Goal: Transaction & Acquisition: Purchase product/service

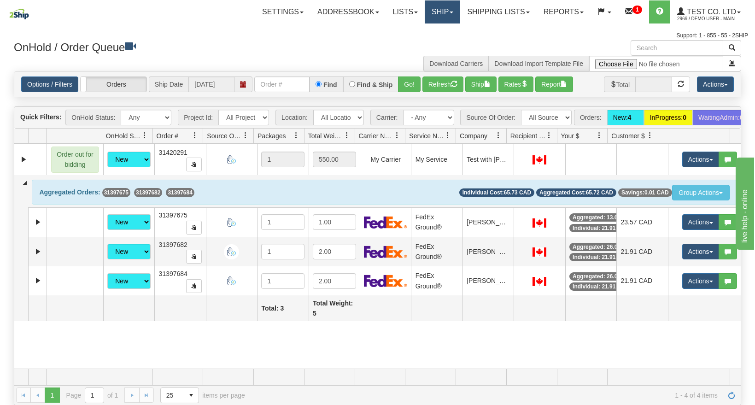
click at [435, 12] on link "Ship" at bounding box center [442, 11] width 35 height 23
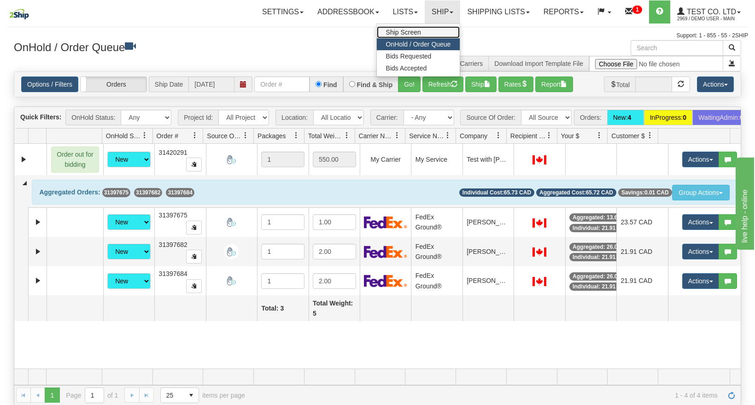
click at [408, 33] on span "Ship Screen" at bounding box center [403, 32] width 35 height 7
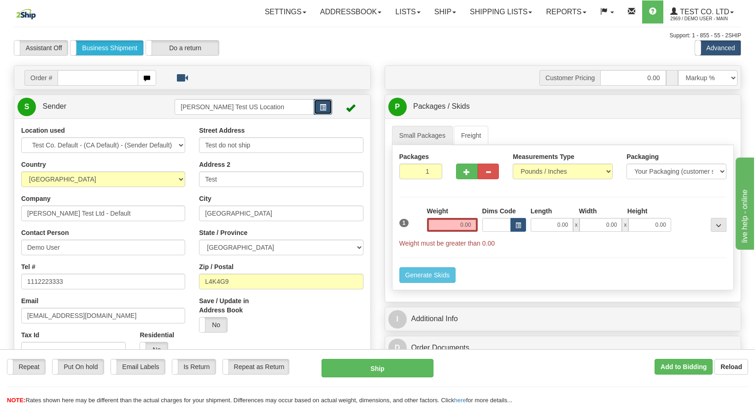
click at [323, 105] on span "button" at bounding box center [323, 108] width 6 height 6
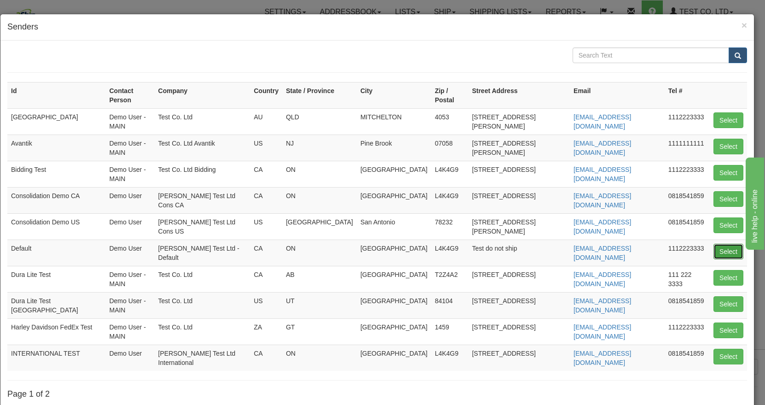
click at [714, 244] on button "Select" at bounding box center [729, 252] width 30 height 16
type input "Default"
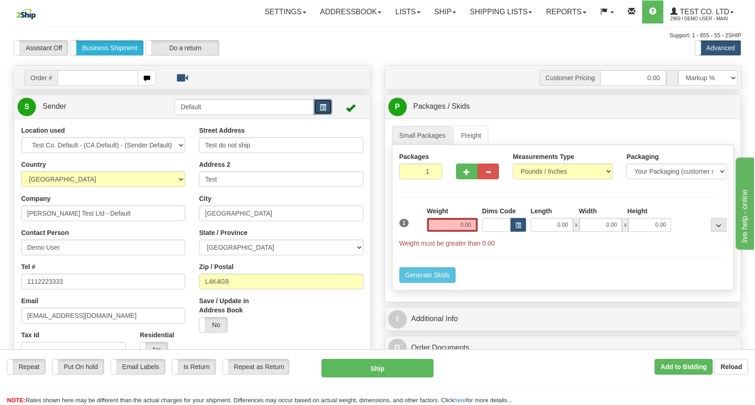
click at [326, 106] on button "button" at bounding box center [323, 107] width 18 height 16
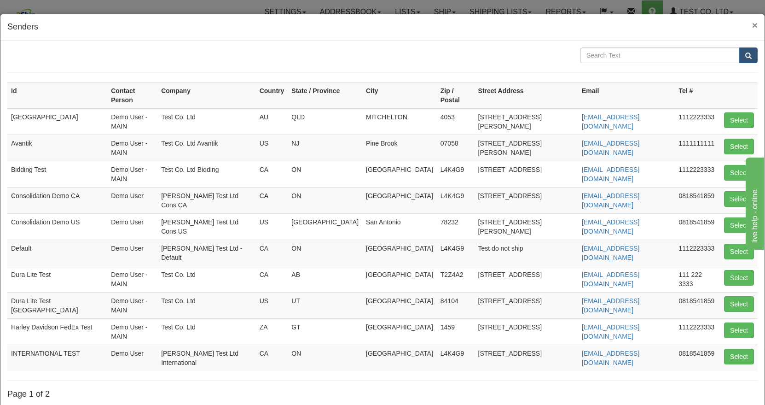
click at [752, 27] on span "×" at bounding box center [755, 25] width 6 height 11
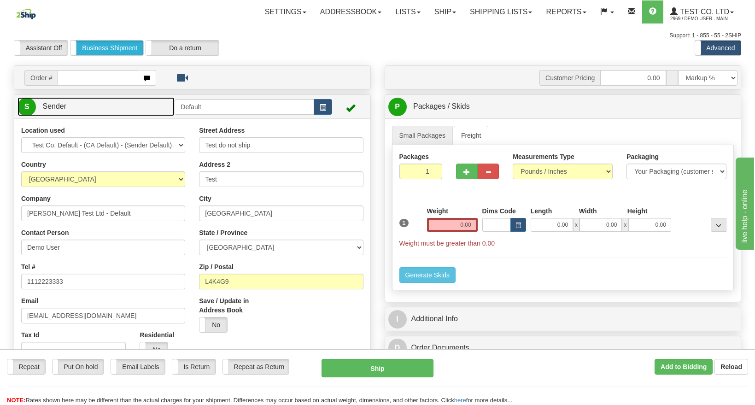
click at [145, 107] on link "S Sender" at bounding box center [95, 106] width 157 height 19
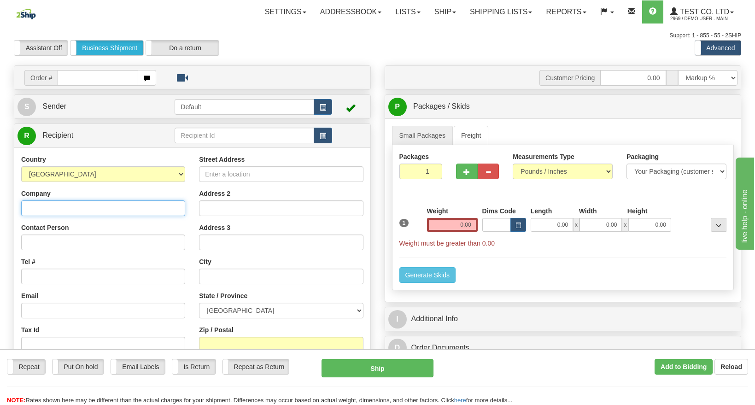
click at [83, 212] on input "Company" at bounding box center [103, 208] width 164 height 16
click at [321, 134] on span "button" at bounding box center [323, 136] width 6 height 6
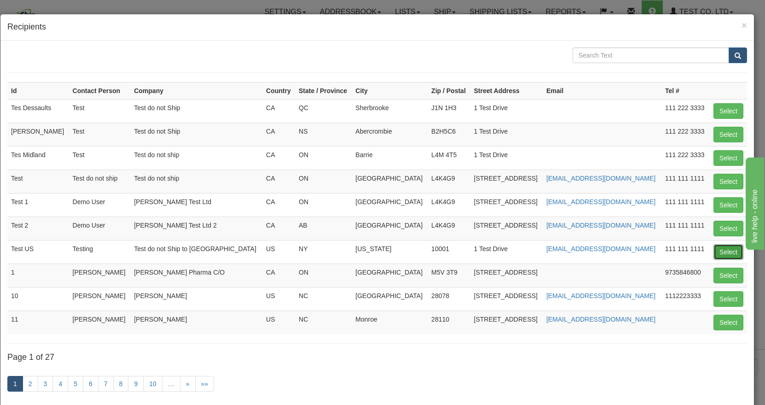
click at [721, 251] on button "Select" at bounding box center [729, 252] width 30 height 16
type input "Test US"
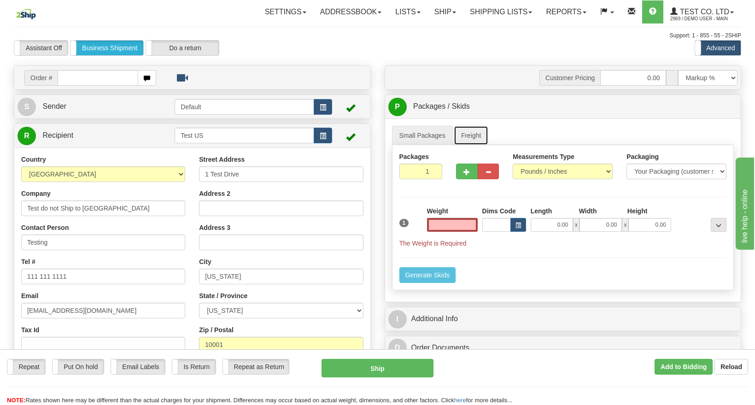
type input "0.00"
click at [474, 138] on link "Freight" at bounding box center [471, 135] width 35 height 19
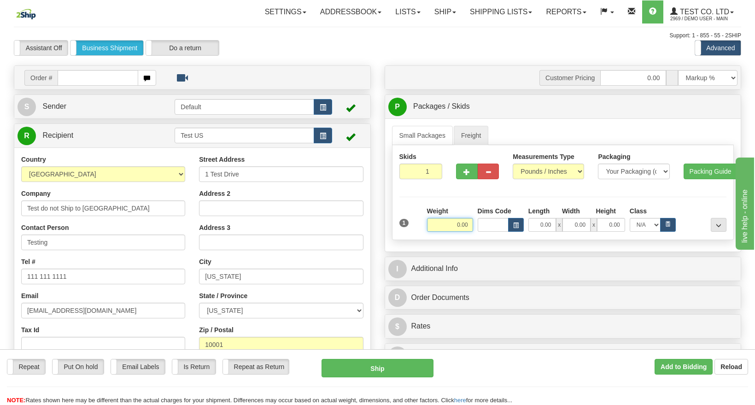
drag, startPoint x: 445, startPoint y: 220, endPoint x: 490, endPoint y: 236, distance: 48.5
click at [490, 239] on div "Skids 1 1" at bounding box center [563, 192] width 342 height 95
type input "500.00"
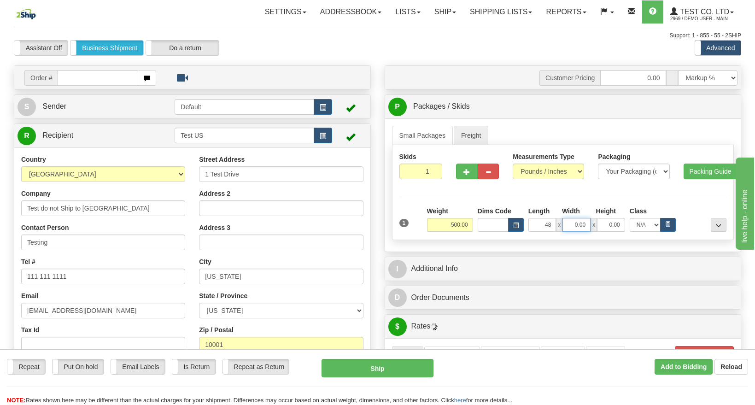
type input "48.00"
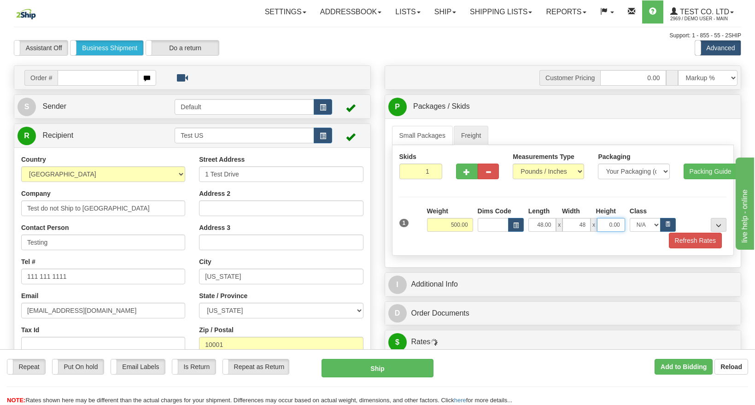
type input "48.00"
type input "40.00"
click at [666, 223] on icon "button" at bounding box center [667, 224] width 3 height 4
select select "100.0"
click at [682, 236] on button "Refresh Rates" at bounding box center [695, 241] width 53 height 16
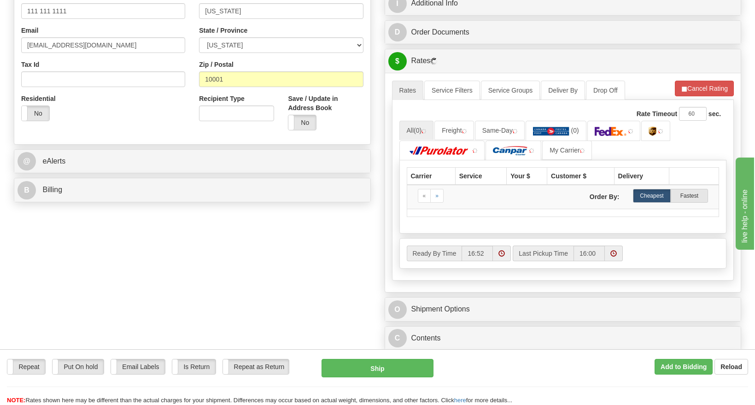
scroll to position [276, 0]
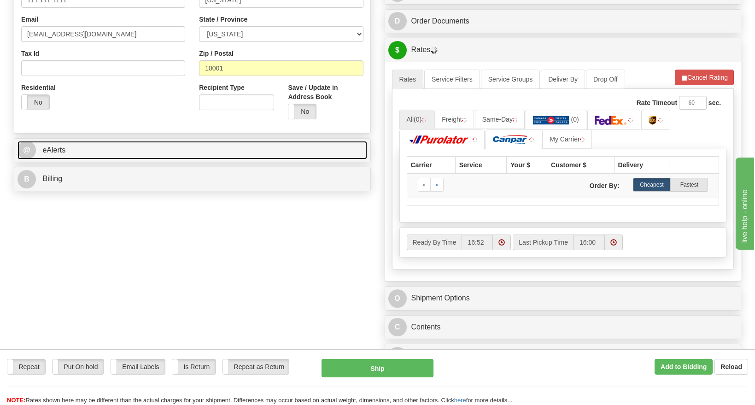
click at [181, 149] on link "@ eAlerts" at bounding box center [192, 150] width 350 height 19
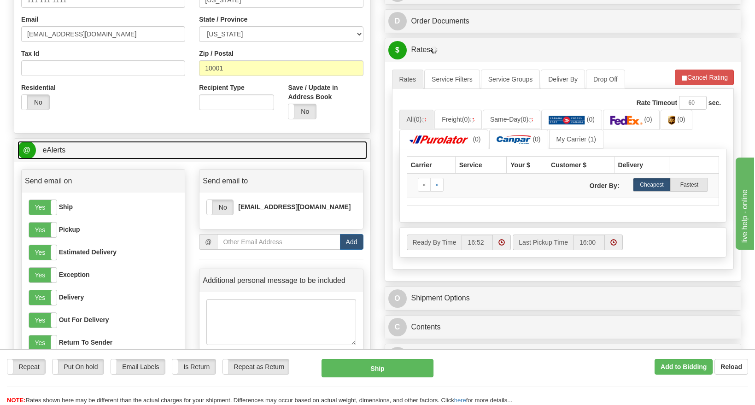
click at [181, 149] on link "@ eAlerts" at bounding box center [192, 150] width 350 height 19
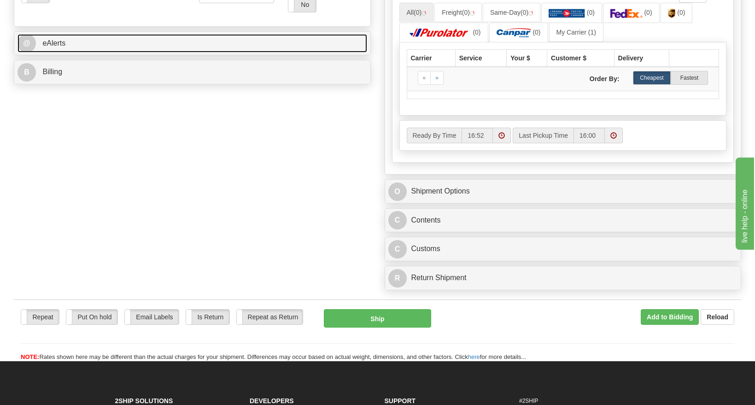
scroll to position [414, 0]
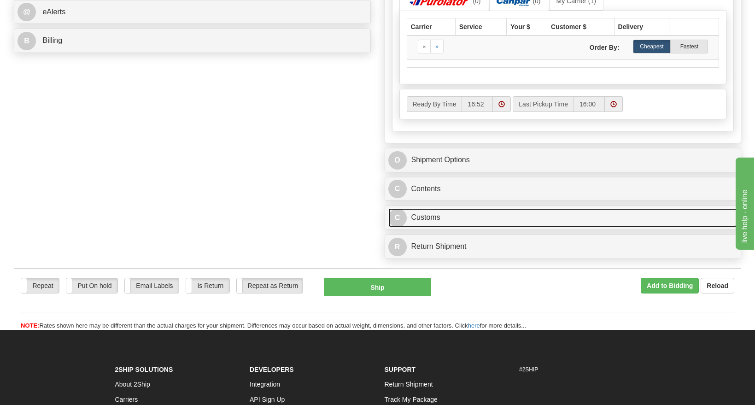
click at [577, 222] on link "C Customs" at bounding box center [563, 217] width 350 height 19
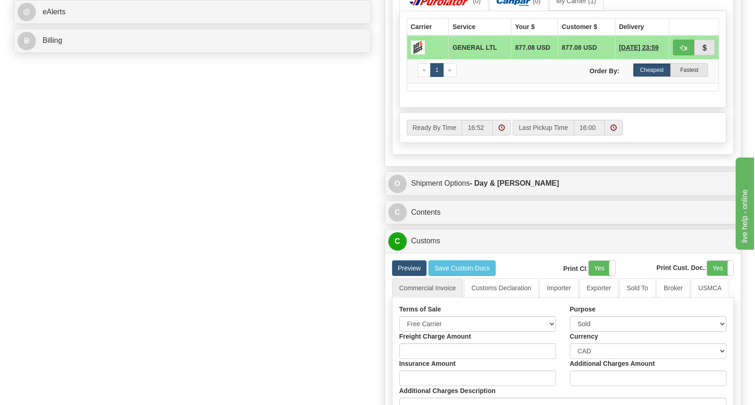
click at [683, 264] on label "Print Cust. Doc." at bounding box center [680, 267] width 48 height 9
click at [0, 0] on input "Print Cust. Doc." at bounding box center [0, 0] width 0 height 0
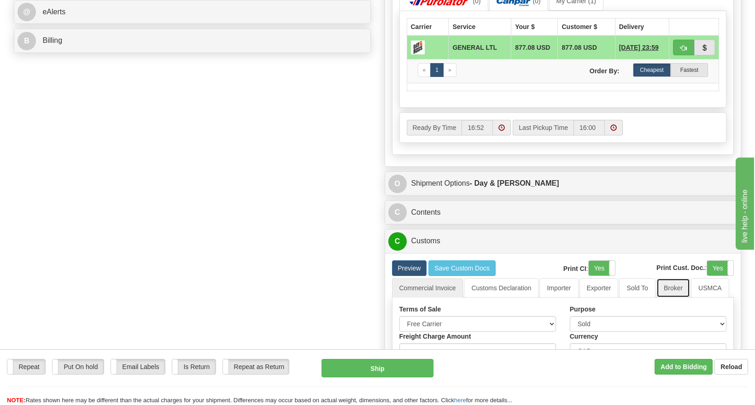
click at [667, 284] on link "Broker" at bounding box center [673, 287] width 34 height 19
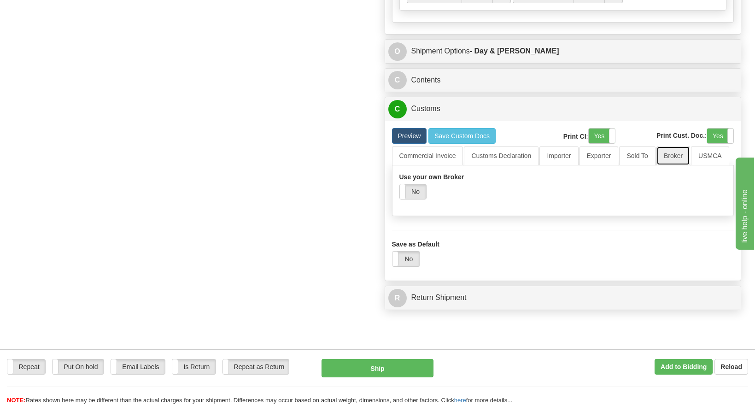
scroll to position [553, 0]
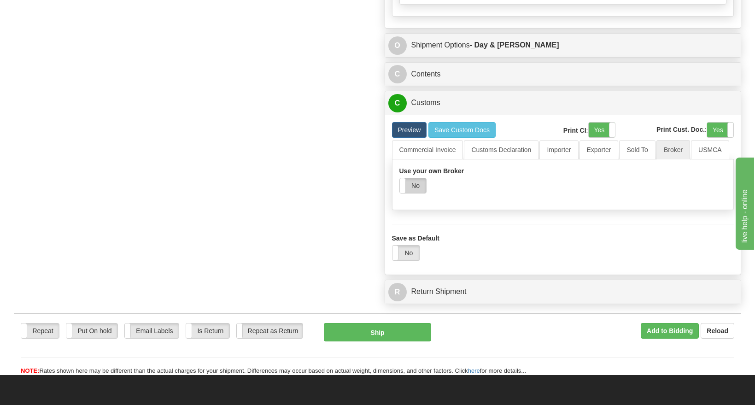
click at [419, 187] on label "No" at bounding box center [413, 185] width 26 height 15
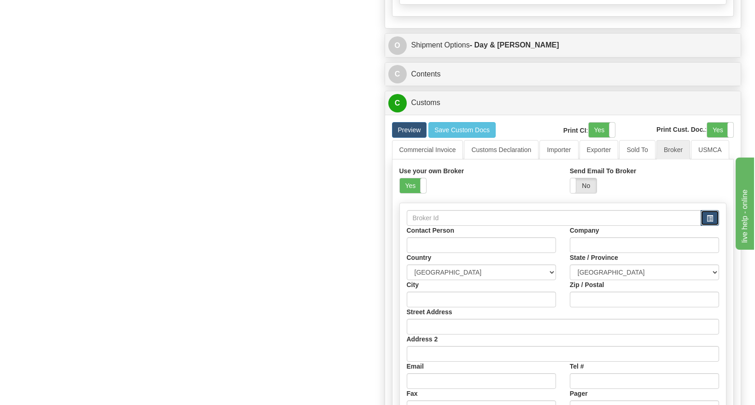
click at [705, 218] on button "button" at bounding box center [709, 218] width 18 height 16
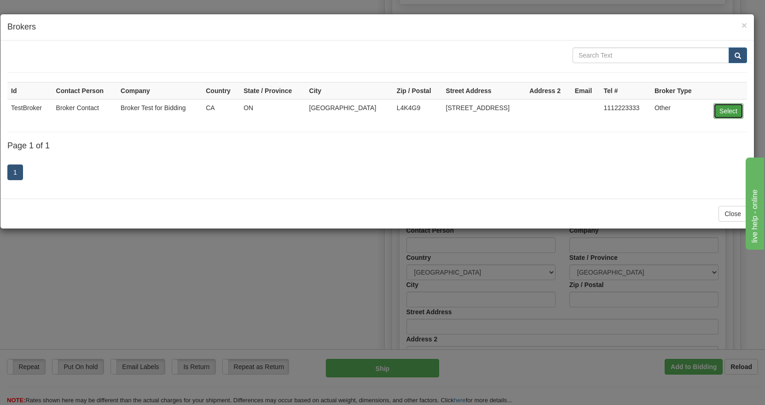
click at [731, 105] on button "Select" at bounding box center [729, 111] width 30 height 16
type input "TestBroker"
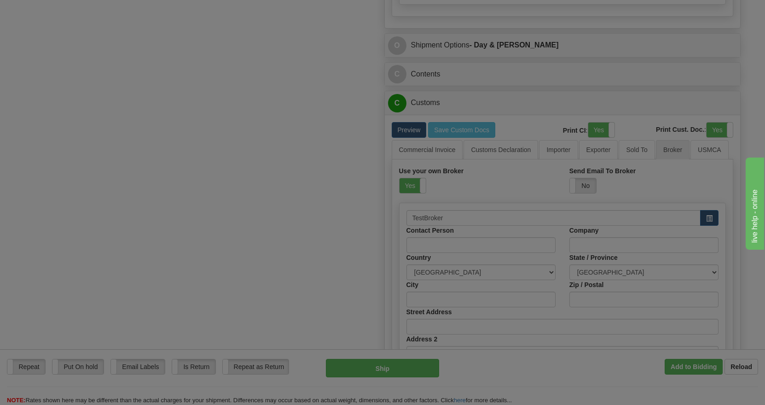
type input "Broker Contact"
type input "Broker Test for Bidding"
type input "Concord"
type input "L4K4G9"
type input "1 Broker Test Road"
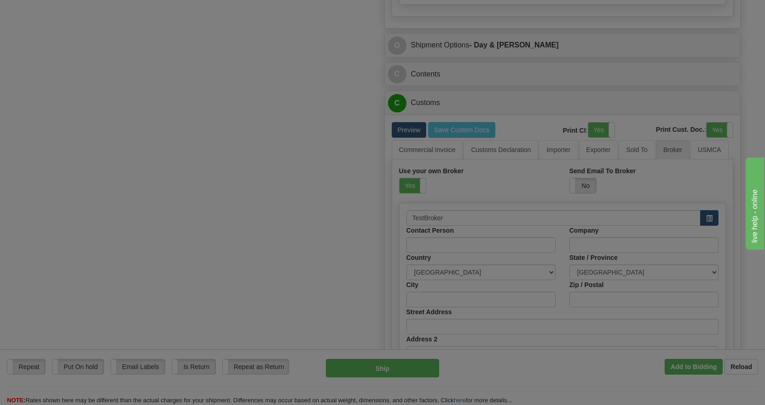
type input "1112223333"
select select "ON"
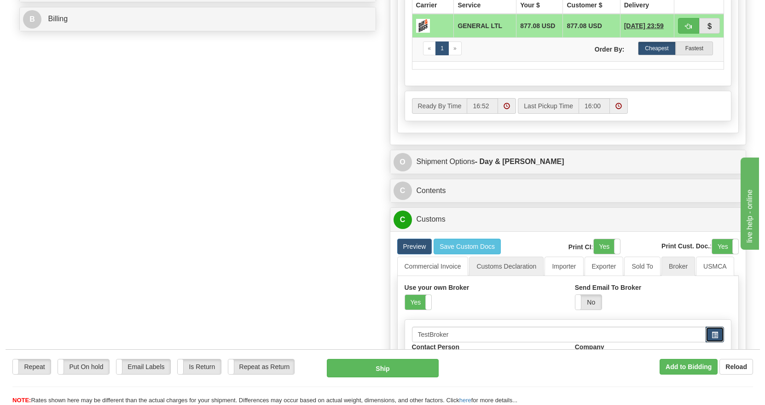
scroll to position [414, 0]
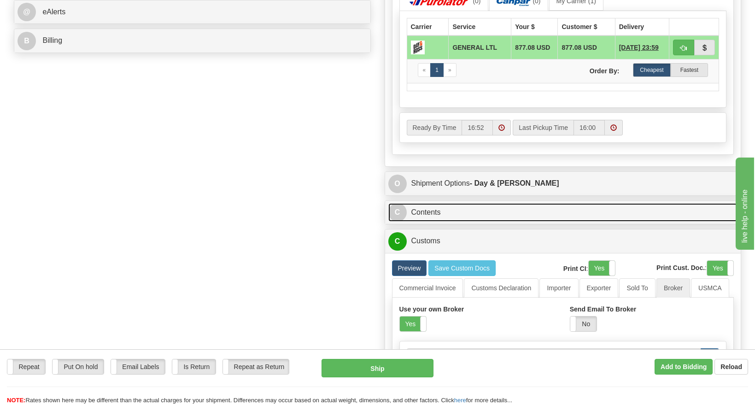
click at [504, 210] on link "C Contents" at bounding box center [563, 212] width 350 height 19
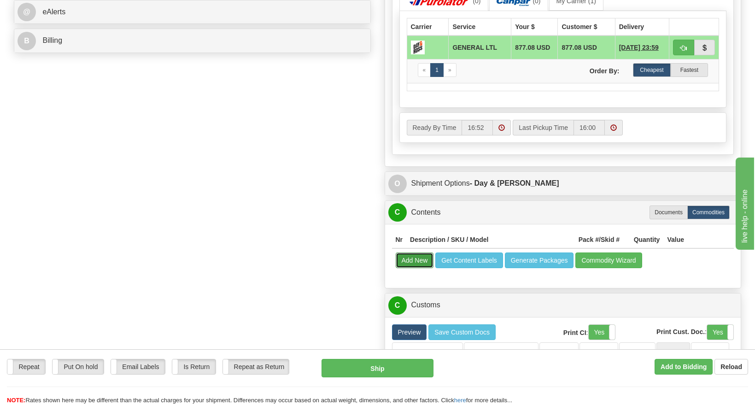
click at [419, 260] on button "Add New" at bounding box center [415, 260] width 38 height 16
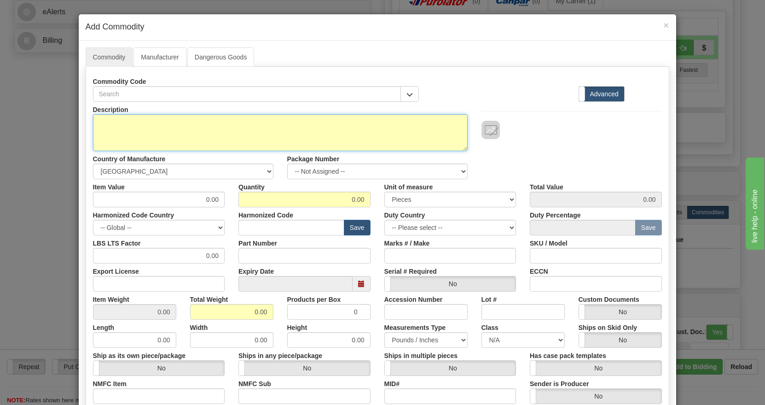
click at [169, 129] on textarea "Description" at bounding box center [280, 132] width 375 height 37
type textarea "Purple Candies"
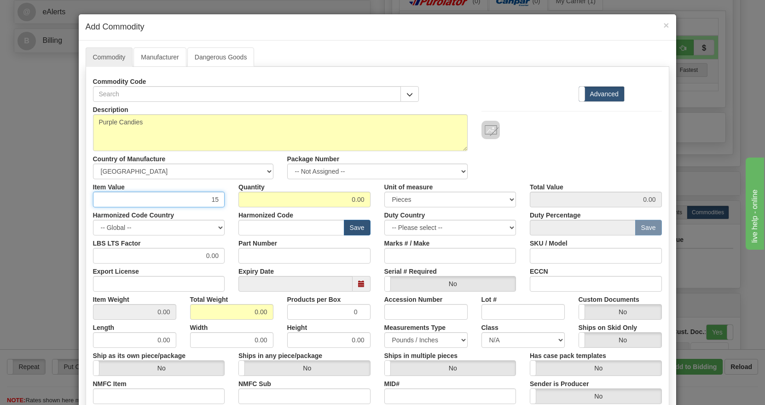
type input "15"
type input "150"
type input "2250.00"
drag, startPoint x: 341, startPoint y: 197, endPoint x: 371, endPoint y: 202, distance: 30.4
click at [371, 202] on div "Quantity 150" at bounding box center [305, 193] width 146 height 28
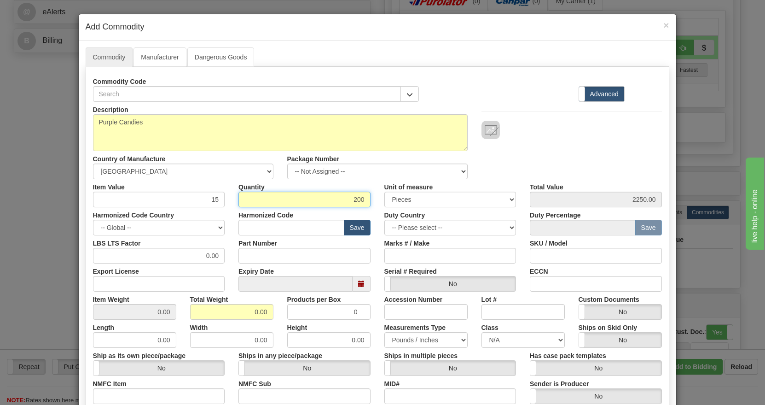
type input "200"
type input "3000.00"
drag, startPoint x: 202, startPoint y: 199, endPoint x: 231, endPoint y: 202, distance: 29.6
click at [230, 202] on div "Item Value 15 Quantity 200 Unit of measure 3 Thousand Square Inches Adjustments…" at bounding box center [377, 193] width 583 height 28
type input "0.50"
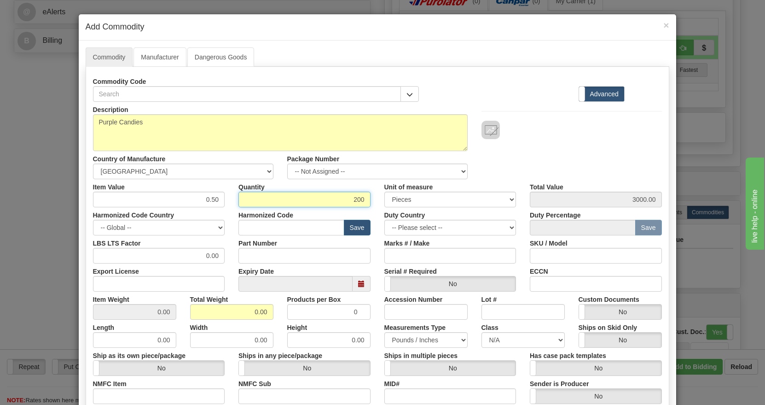
type input "100.00"
type input "500"
type input "250.00"
drag, startPoint x: 338, startPoint y: 198, endPoint x: 365, endPoint y: 203, distance: 26.6
click at [359, 203] on input "500" at bounding box center [305, 200] width 132 height 16
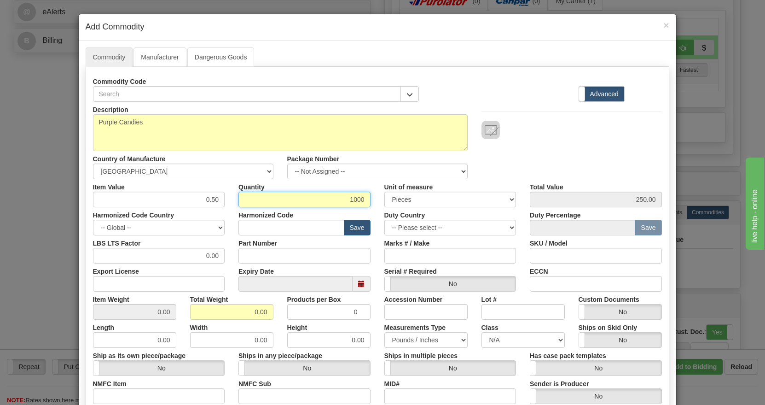
type input "1000"
type input "500.00"
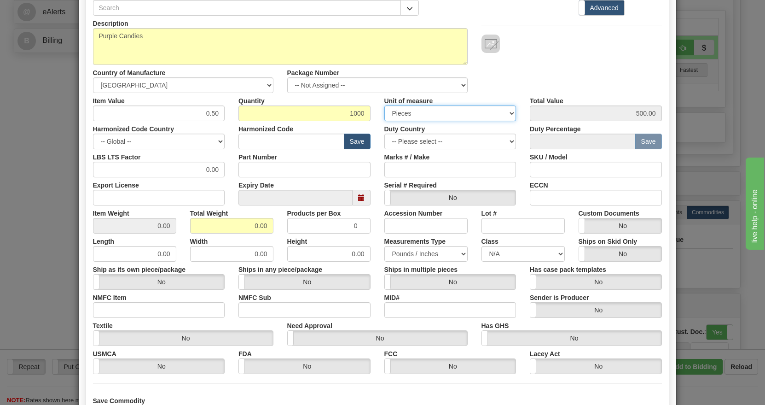
scroll to position [165, 0]
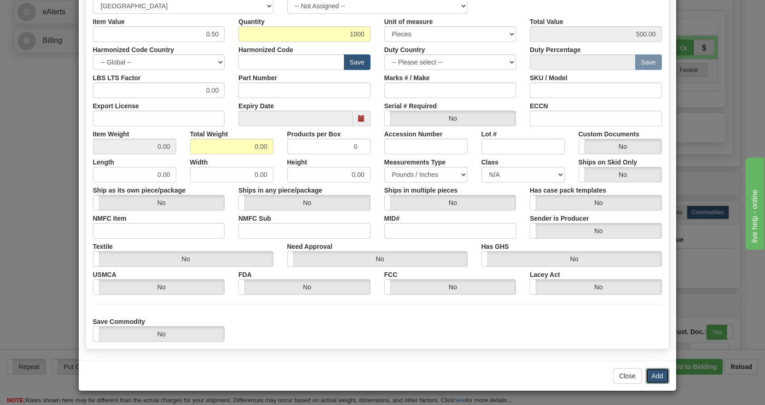
click at [647, 373] on button "Add" at bounding box center [657, 376] width 23 height 16
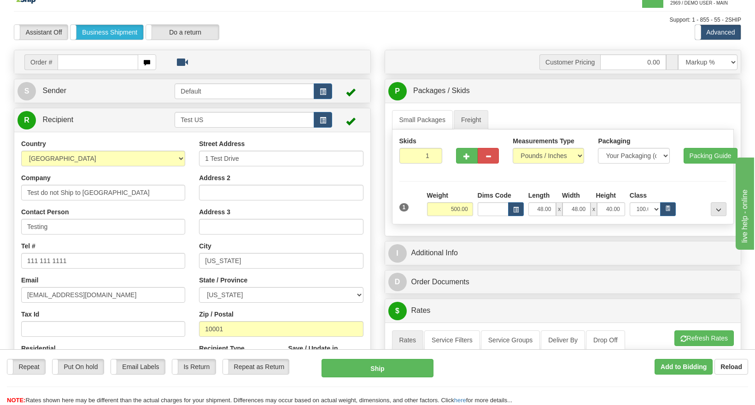
scroll to position [0, 0]
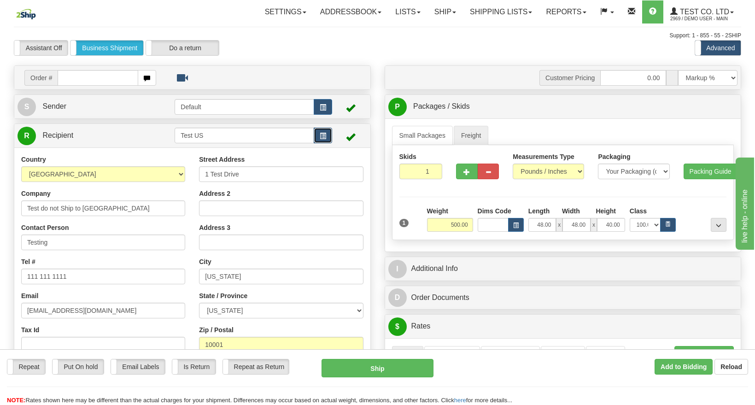
click at [322, 134] on span "button" at bounding box center [323, 136] width 6 height 6
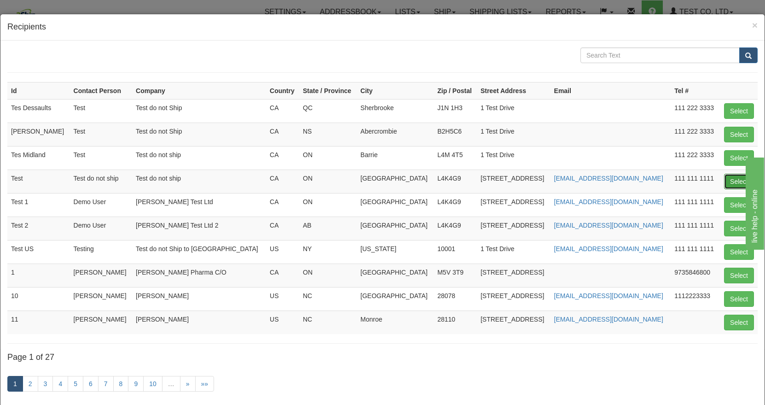
drag, startPoint x: 729, startPoint y: 182, endPoint x: 724, endPoint y: 184, distance: 5.0
click at [728, 183] on button "Select" at bounding box center [739, 182] width 30 height 16
type input "Test"
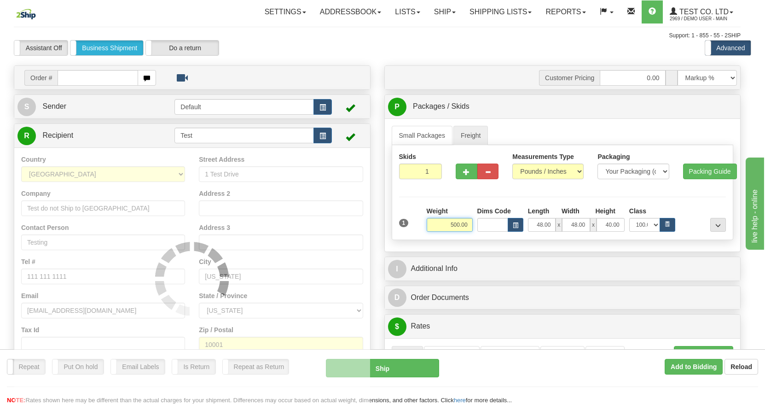
type input "50.00"
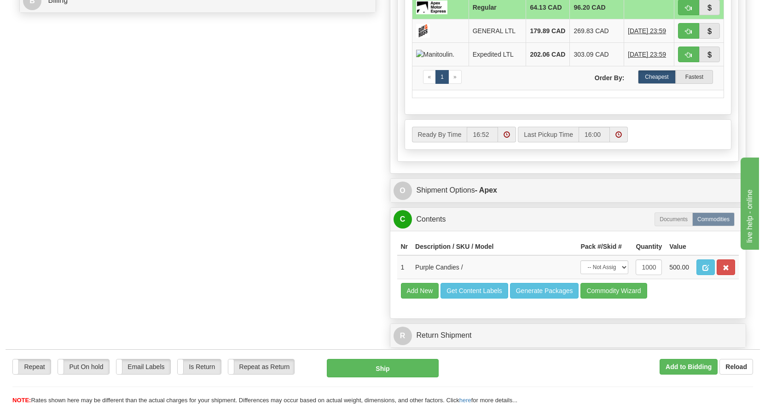
scroll to position [484, 0]
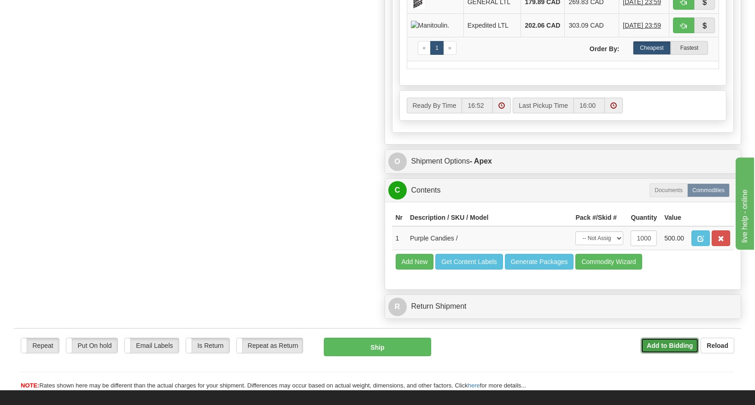
click at [663, 349] on b "Add to Bidding" at bounding box center [670, 345] width 46 height 7
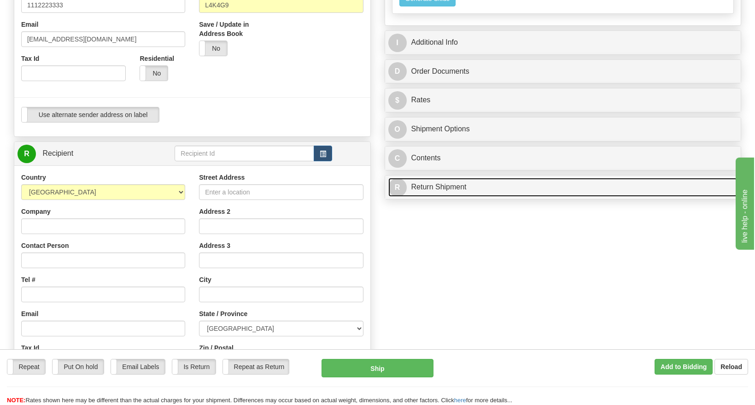
click at [462, 191] on link "R Return Shipment" at bounding box center [563, 187] width 350 height 19
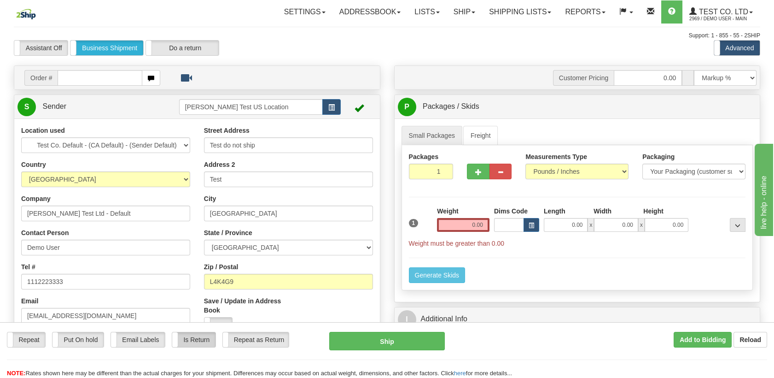
click at [208, 344] on label "Is Return" at bounding box center [193, 339] width 43 height 15
click at [330, 105] on span "button" at bounding box center [331, 108] width 6 height 6
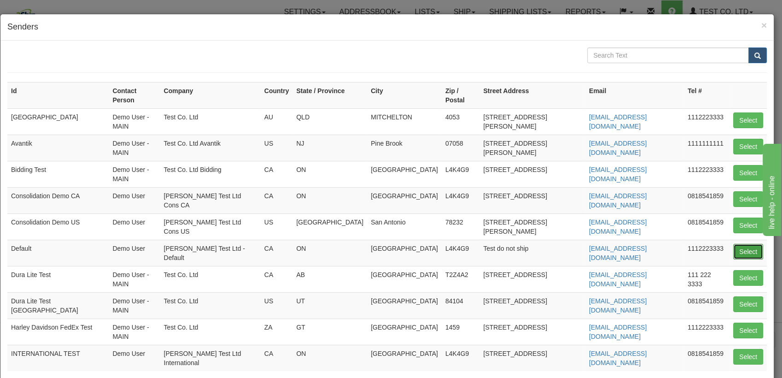
click at [736, 244] on button "Select" at bounding box center [748, 252] width 30 height 16
type input "Default"
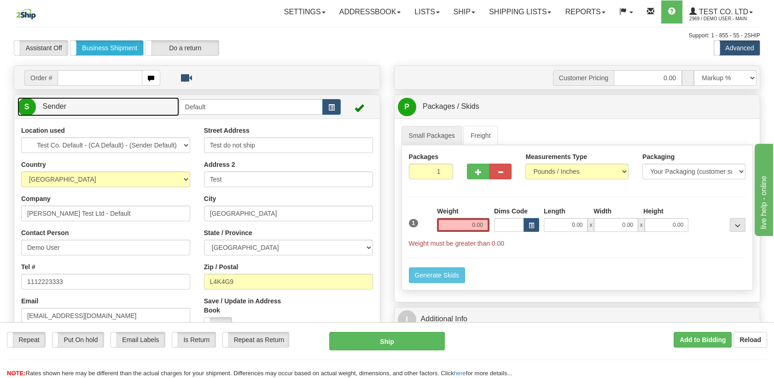
click at [166, 102] on link "S Sender" at bounding box center [98, 106] width 162 height 19
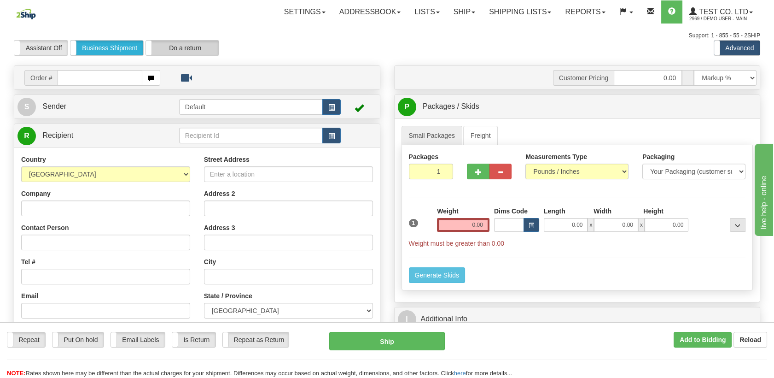
click at [195, 46] on label "Do a return" at bounding box center [182, 48] width 73 height 15
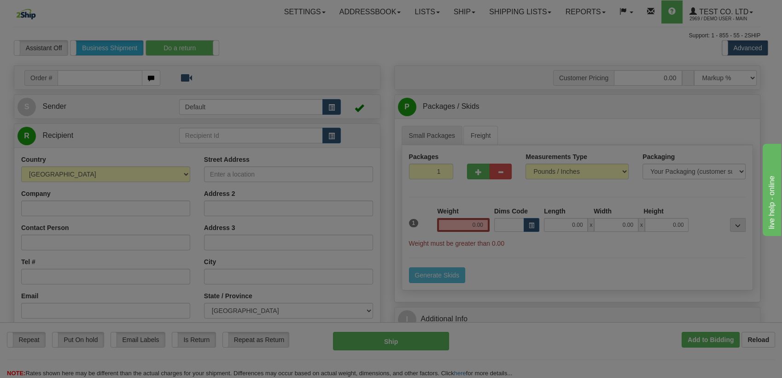
type input "Default"
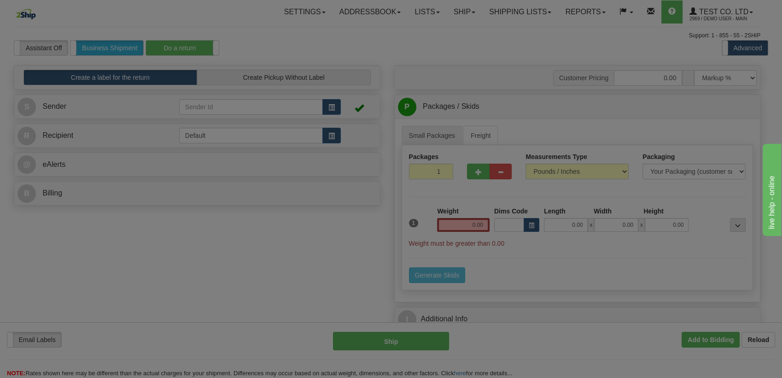
select select "6855"
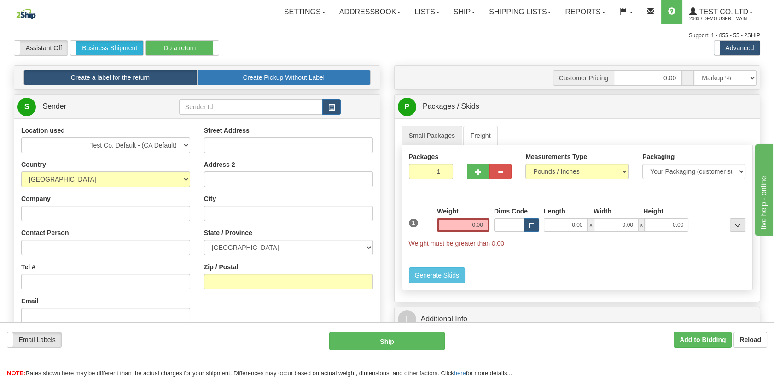
click at [283, 79] on label "Create Pickup Without Label" at bounding box center [284, 78] width 174 height 16
radio input "true"
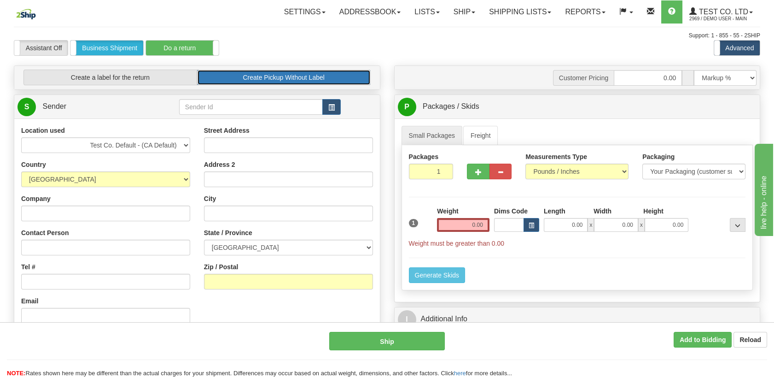
click at [243, 78] on label "Create Pickup Without Label" at bounding box center [284, 78] width 174 height 16
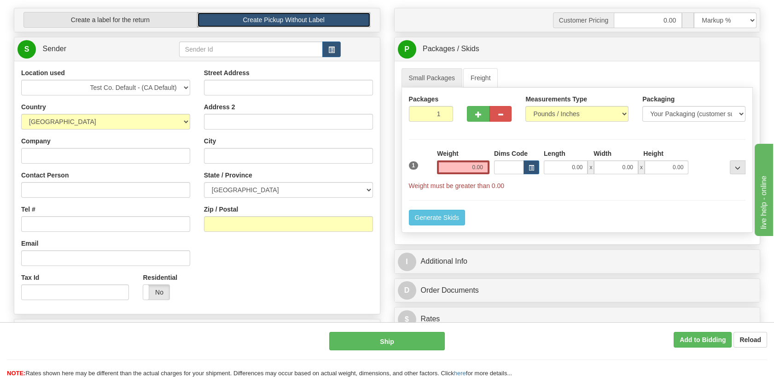
scroll to position [51, 0]
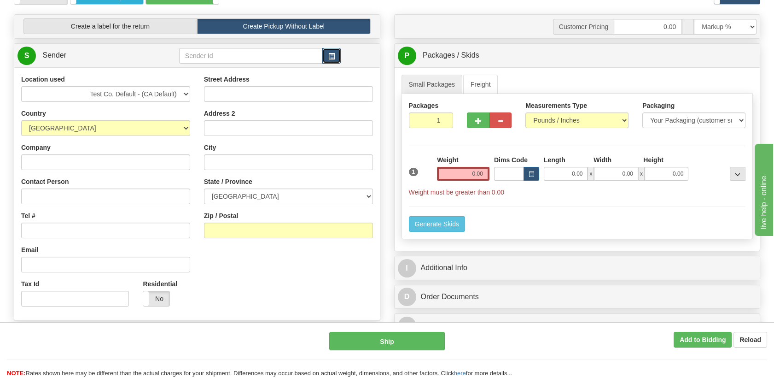
click at [330, 49] on button "button" at bounding box center [331, 56] width 18 height 16
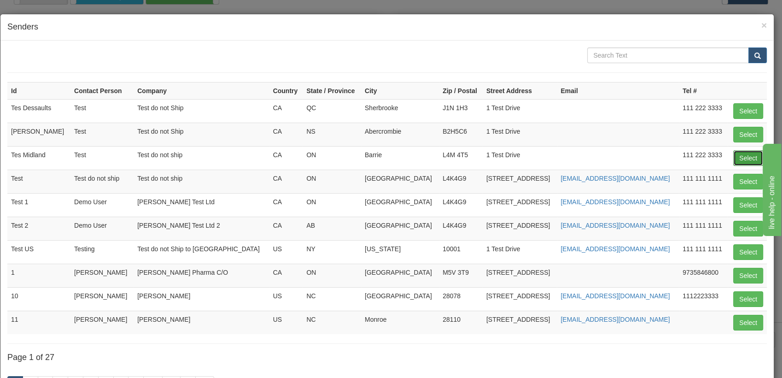
click at [745, 152] on button "Select" at bounding box center [748, 158] width 30 height 16
type input "Tes Midland"
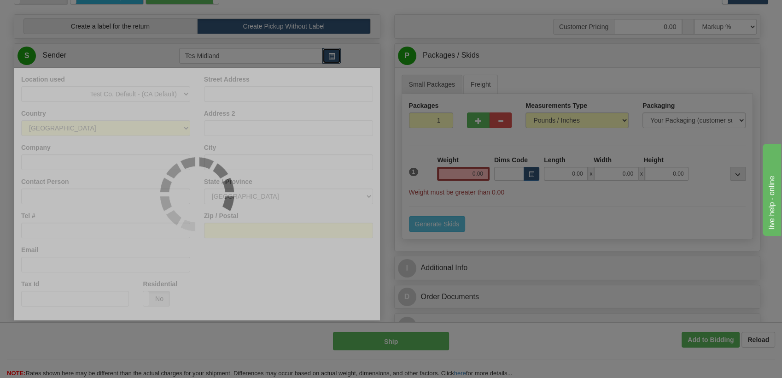
select select "6855"
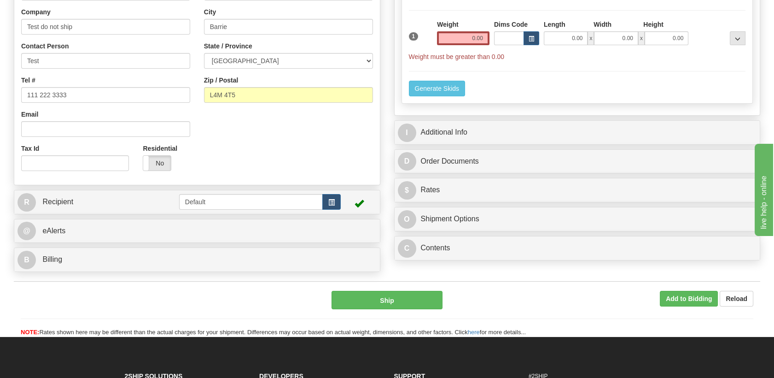
scroll to position [204, 0]
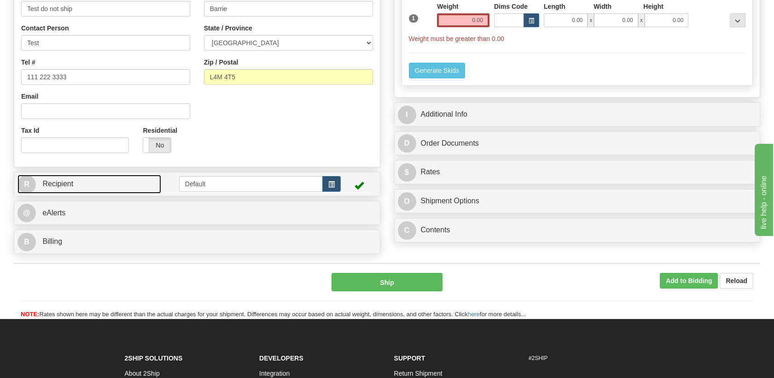
click at [81, 185] on link "R Recipient" at bounding box center [89, 184] width 144 height 19
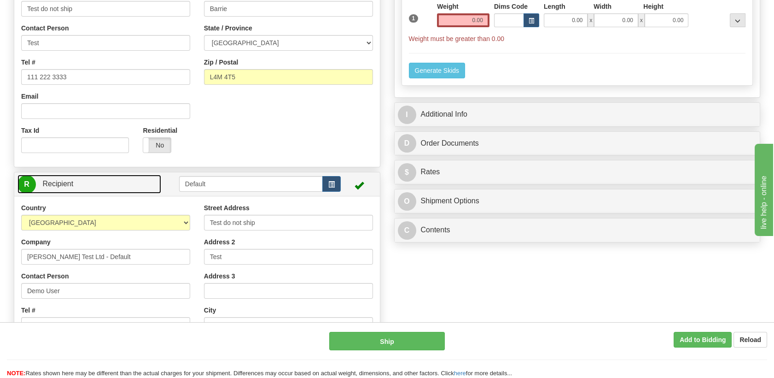
scroll to position [51, 0]
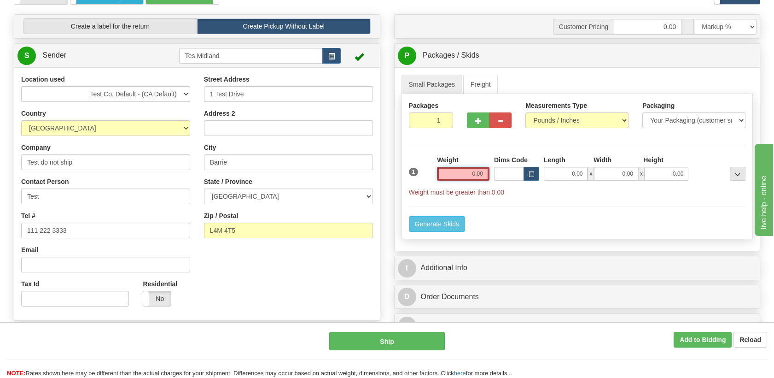
click at [455, 174] on input "0.00" at bounding box center [463, 174] width 52 height 14
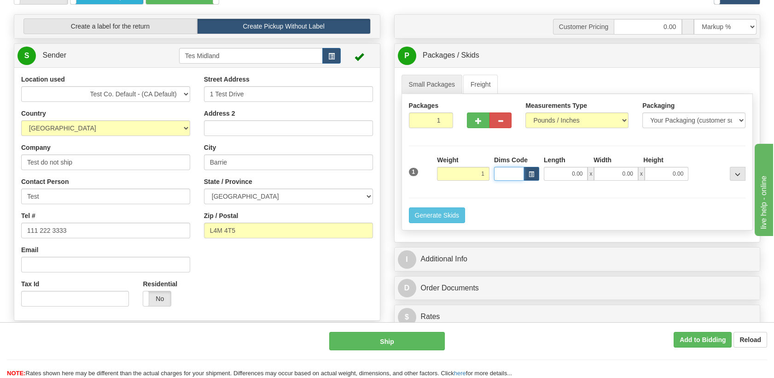
type input "1.00"
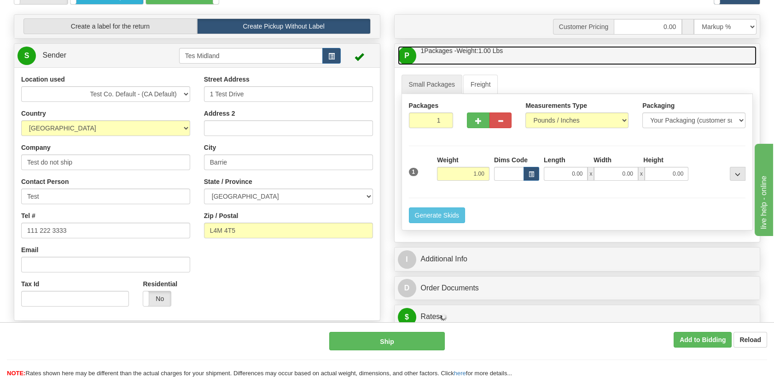
click at [464, 55] on span "1 Packages - Weight: 1.00 Lbs" at bounding box center [462, 51] width 82 height 10
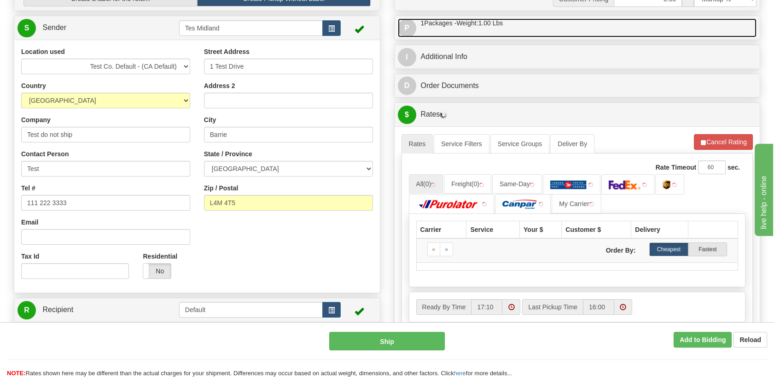
scroll to position [102, 0]
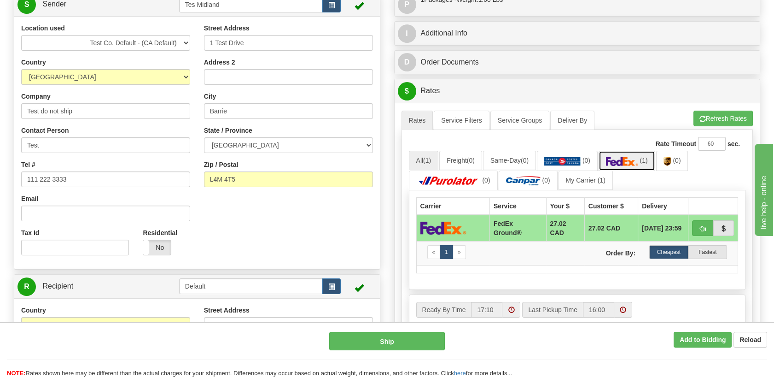
click at [629, 158] on img at bounding box center [622, 161] width 32 height 9
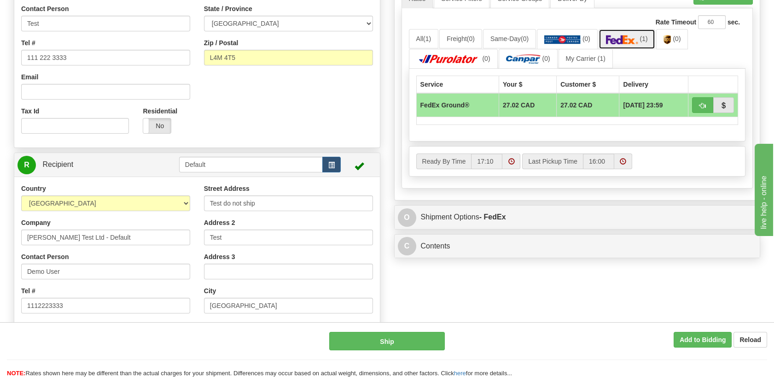
scroll to position [256, 0]
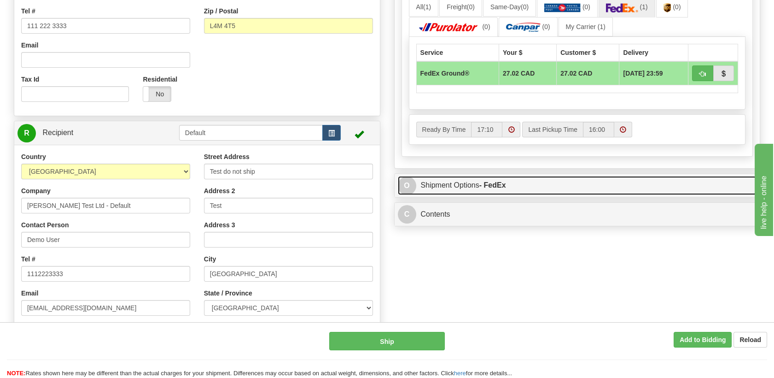
click at [524, 177] on link "O Shipment Options - FedEx" at bounding box center [577, 185] width 359 height 19
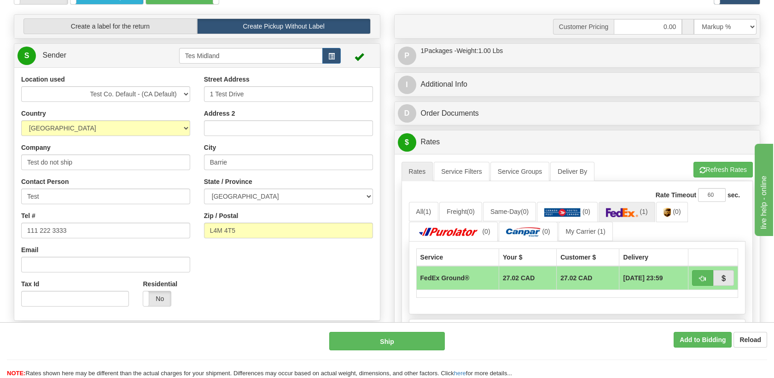
scroll to position [0, 0]
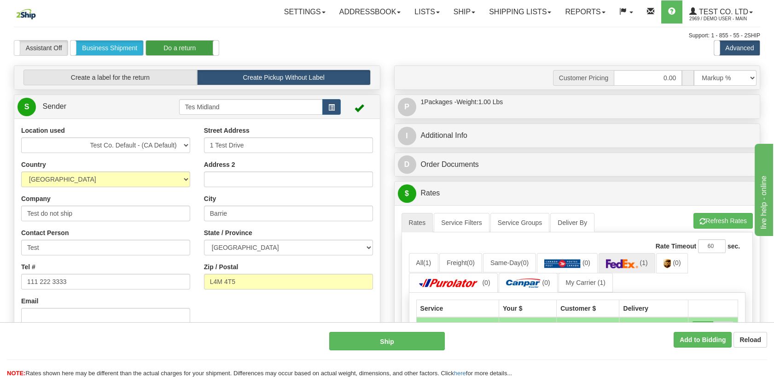
click at [179, 49] on label "Do a return" at bounding box center [182, 48] width 73 height 15
type input "Default"
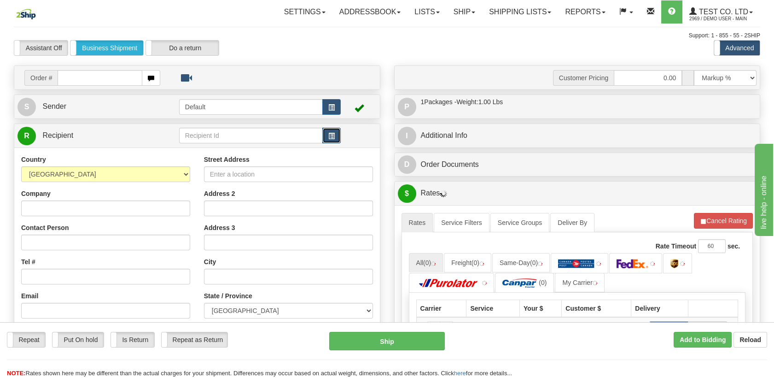
click at [332, 137] on span "button" at bounding box center [331, 136] width 6 height 6
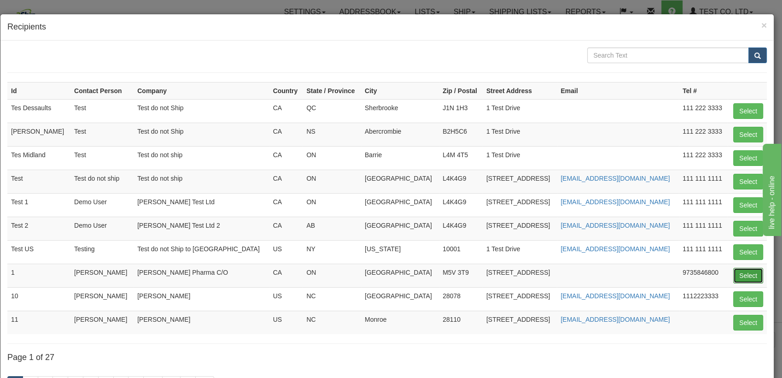
click at [742, 270] on button "Select" at bounding box center [748, 276] width 30 height 16
type input "1"
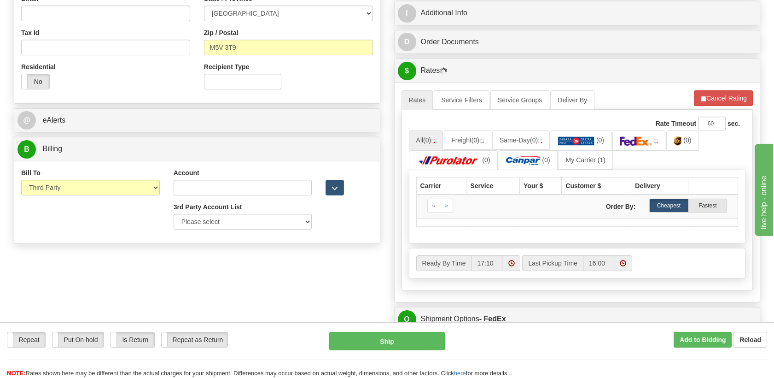
scroll to position [307, 0]
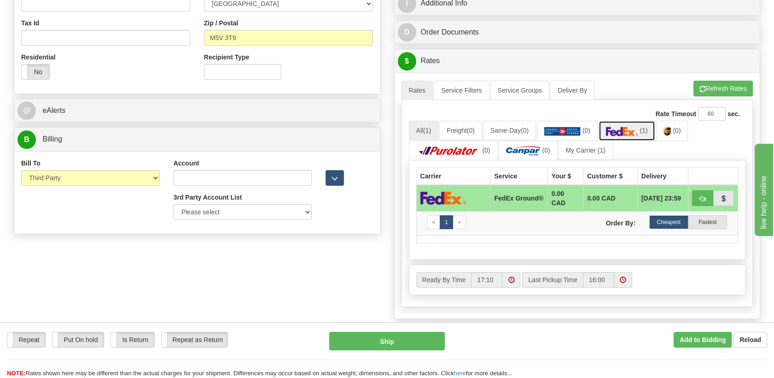
click at [629, 133] on img at bounding box center [622, 131] width 32 height 9
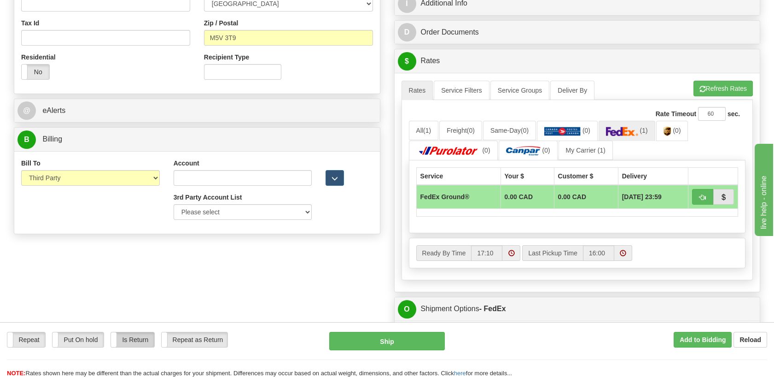
click at [138, 338] on label "Is Return" at bounding box center [132, 339] width 43 height 15
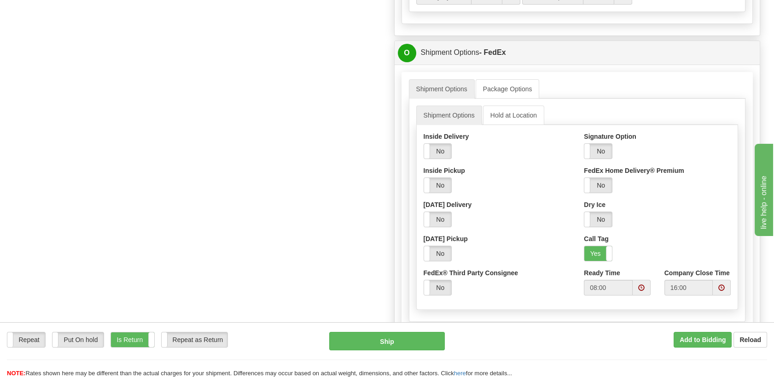
scroll to position [614, 0]
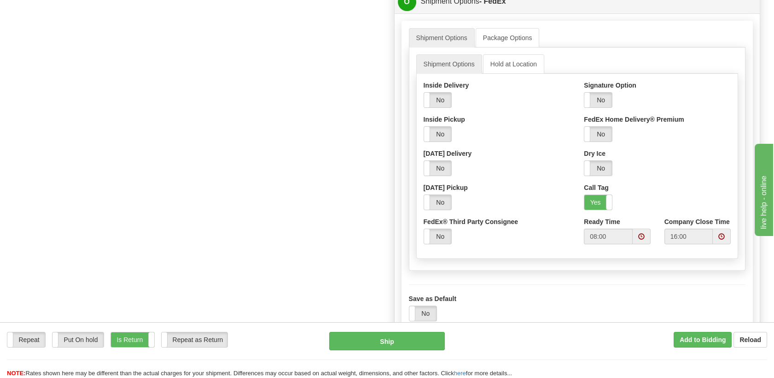
drag, startPoint x: 124, startPoint y: 338, endPoint x: 139, endPoint y: 326, distance: 19.1
click at [124, 338] on label "Is Return" at bounding box center [132, 339] width 43 height 15
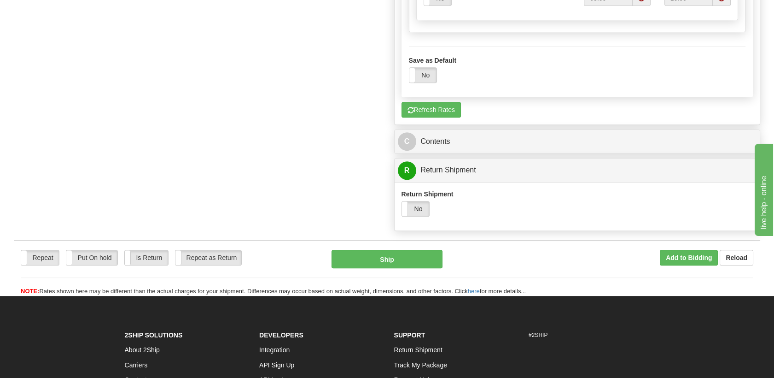
scroll to position [869, 0]
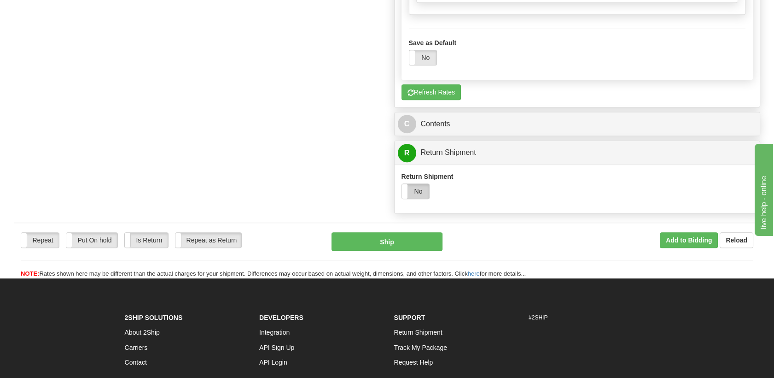
click at [420, 187] on label "No" at bounding box center [416, 191] width 28 height 15
click at [426, 187] on label "No" at bounding box center [416, 191] width 28 height 15
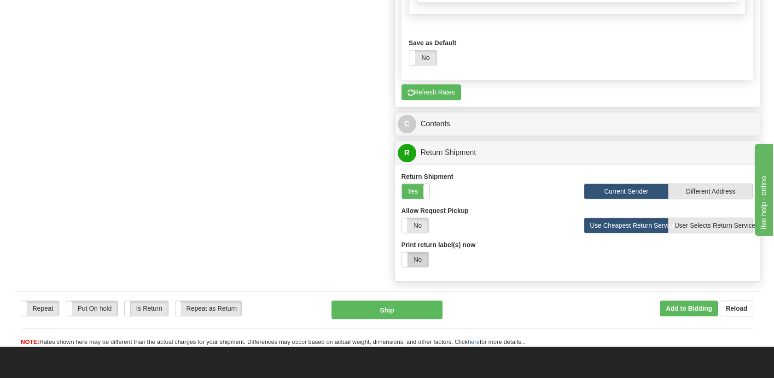
click at [413, 253] on label "No" at bounding box center [415, 259] width 26 height 15
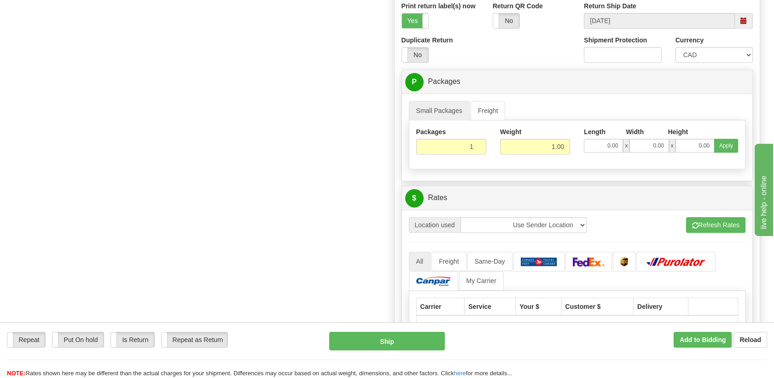
scroll to position [1074, 0]
click at [721, 219] on button "Refresh Rates" at bounding box center [715, 224] width 59 height 16
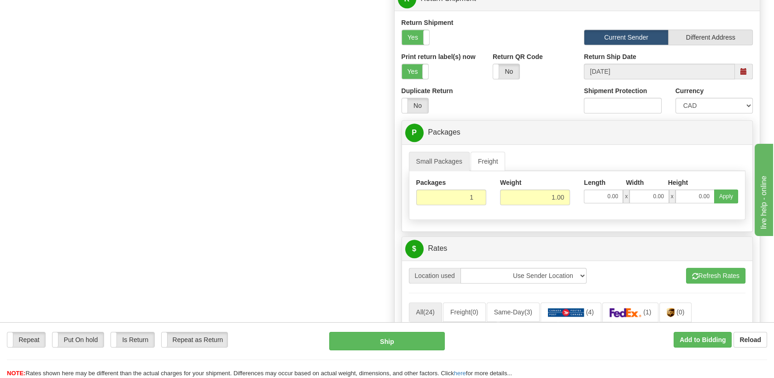
scroll to position [972, 0]
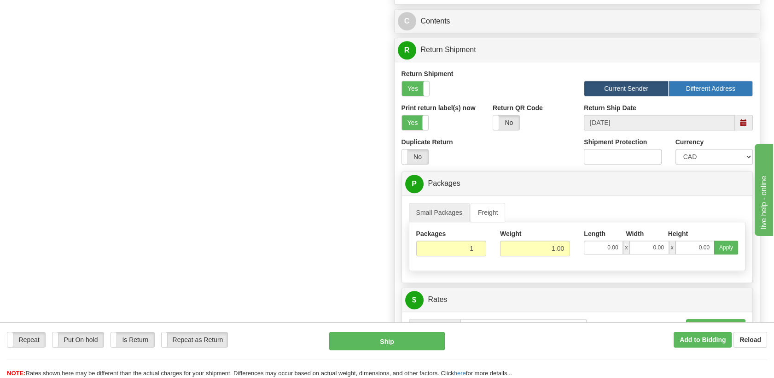
click at [705, 85] on label "Different Address" at bounding box center [711, 89] width 84 height 16
radio input "true"
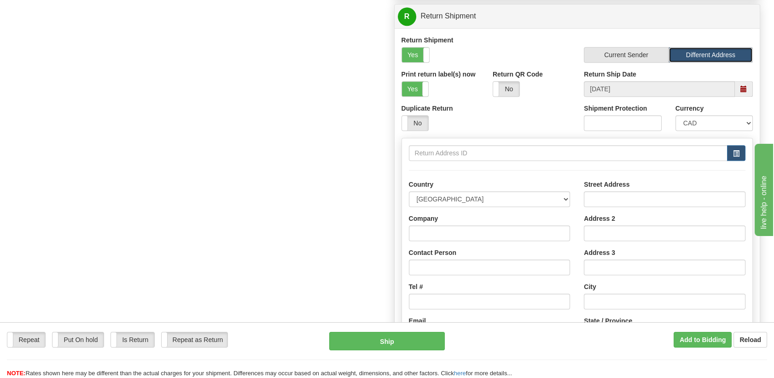
scroll to position [1023, 0]
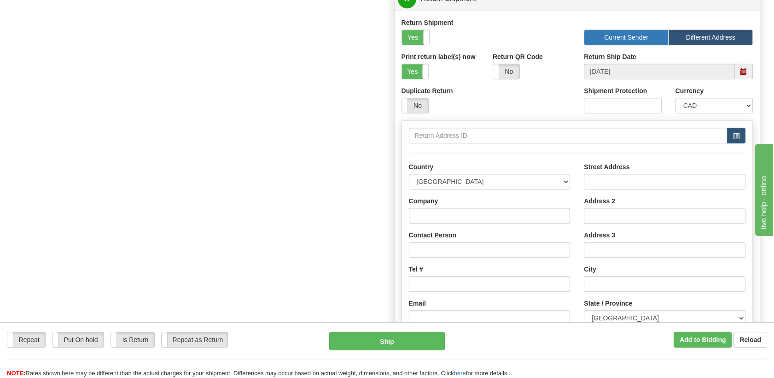
click at [632, 30] on label "Current Sender" at bounding box center [626, 37] width 84 height 16
radio input "true"
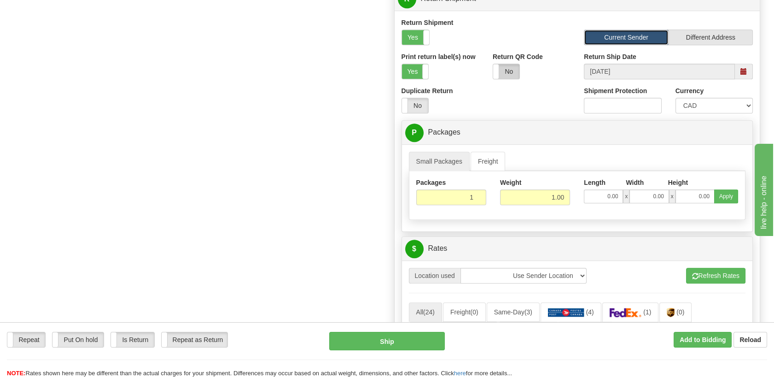
click at [517, 69] on label "No" at bounding box center [506, 71] width 26 height 15
click at [510, 70] on label "Yes" at bounding box center [506, 71] width 26 height 15
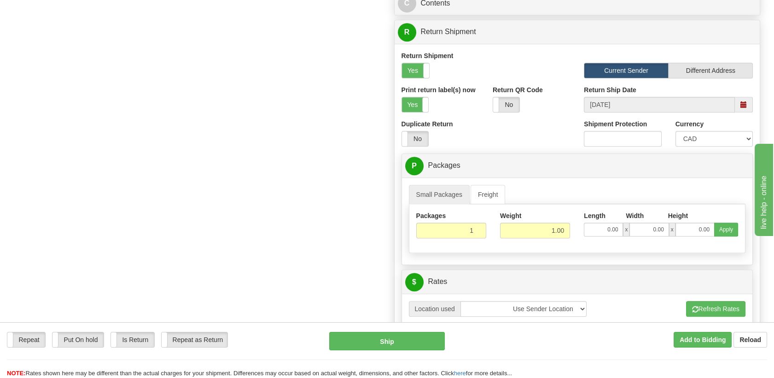
scroll to position [972, 0]
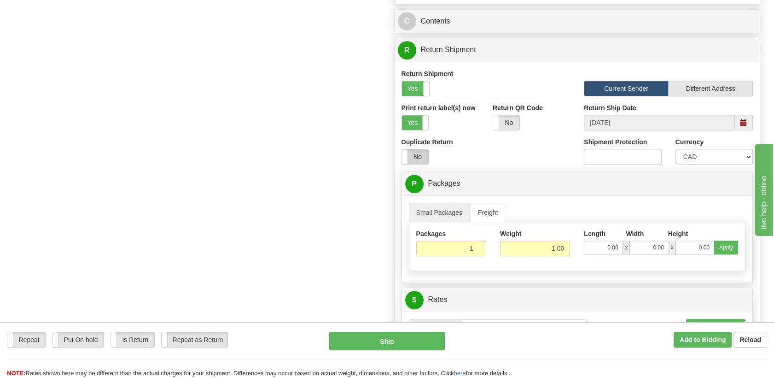
click at [419, 151] on label "No" at bounding box center [415, 156] width 26 height 15
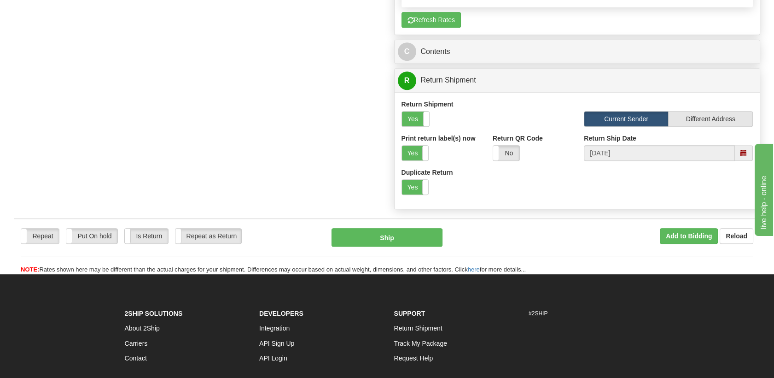
scroll to position [921, 0]
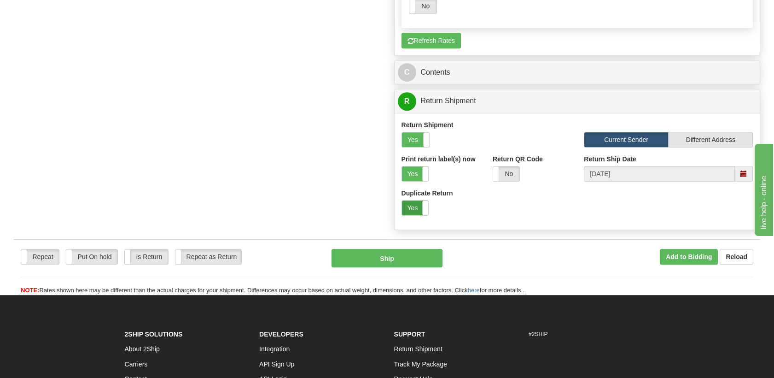
click at [413, 200] on label "Yes" at bounding box center [415, 207] width 26 height 15
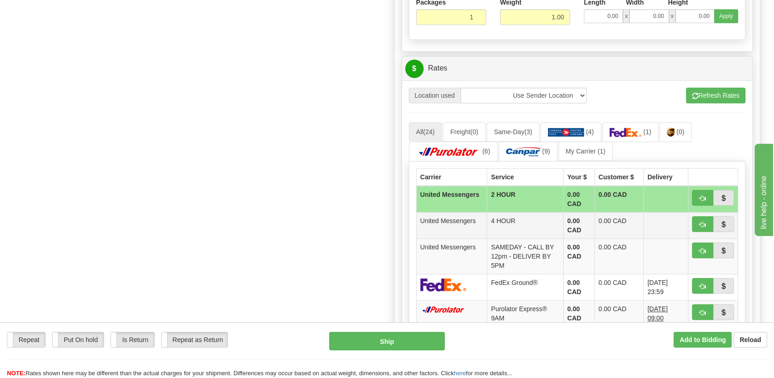
scroll to position [1228, 0]
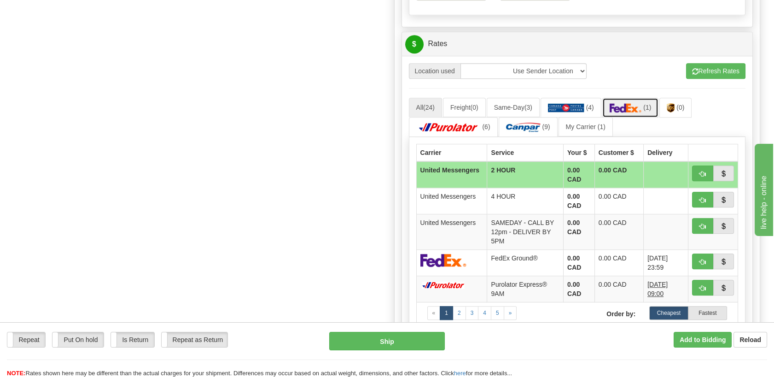
click at [640, 103] on img at bounding box center [626, 107] width 32 height 9
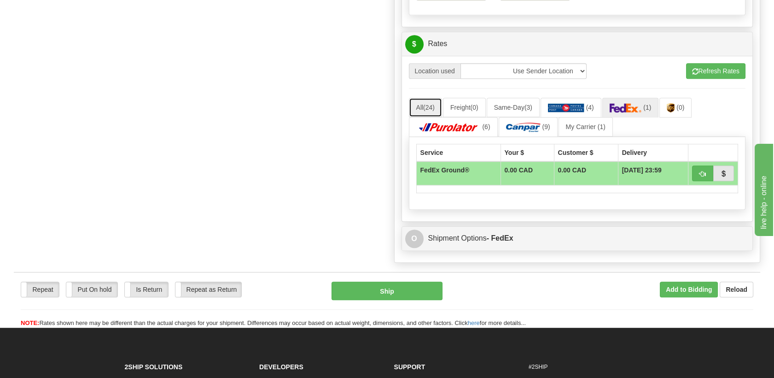
click at [427, 104] on span "(24)" at bounding box center [429, 107] width 12 height 7
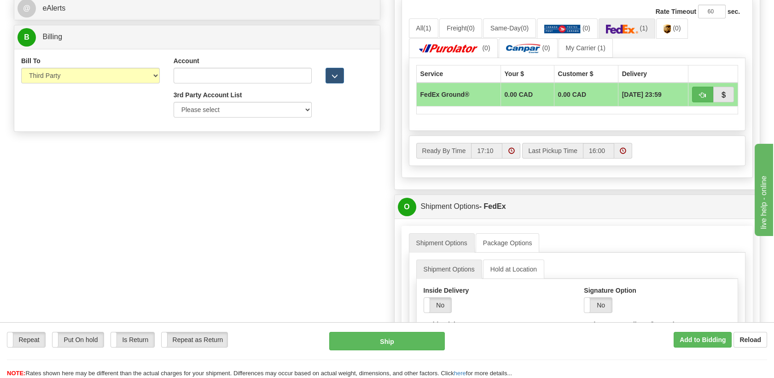
scroll to position [358, 0]
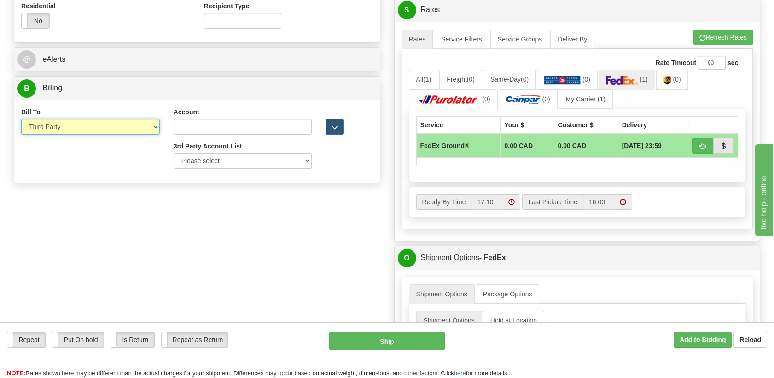
click at [51, 126] on select "Sender Recipient Third Party Collect" at bounding box center [90, 127] width 139 height 16
select select "1"
click at [21, 119] on select "Sender Recipient Third Party Collect" at bounding box center [90, 127] width 139 height 16
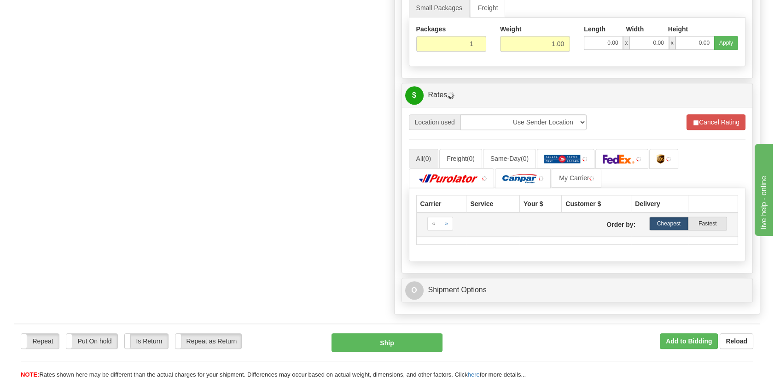
scroll to position [1200, 0]
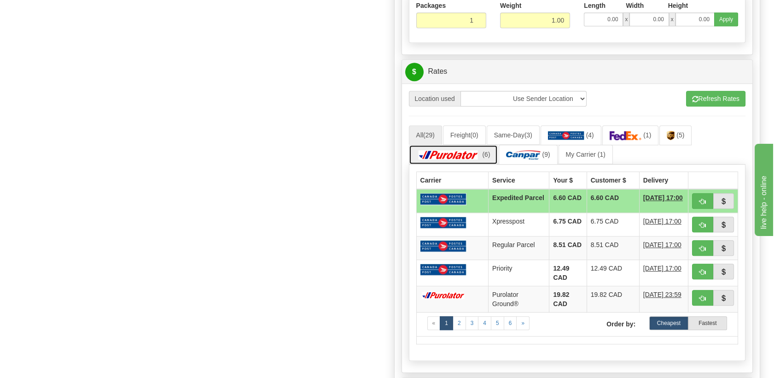
click at [454, 145] on link "(6)" at bounding box center [453, 155] width 89 height 20
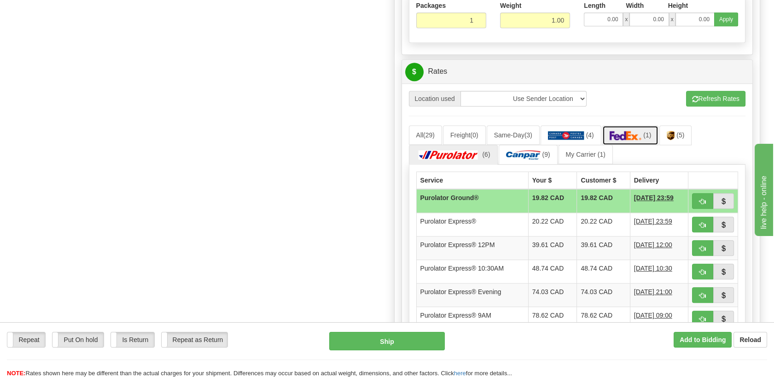
click at [629, 132] on img at bounding box center [626, 135] width 32 height 9
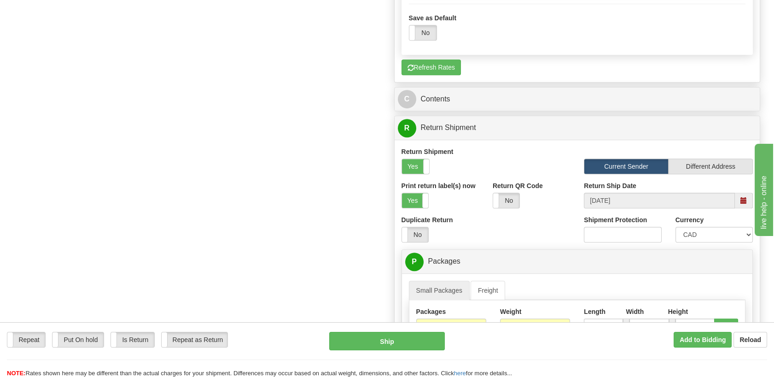
scroll to position [893, 0]
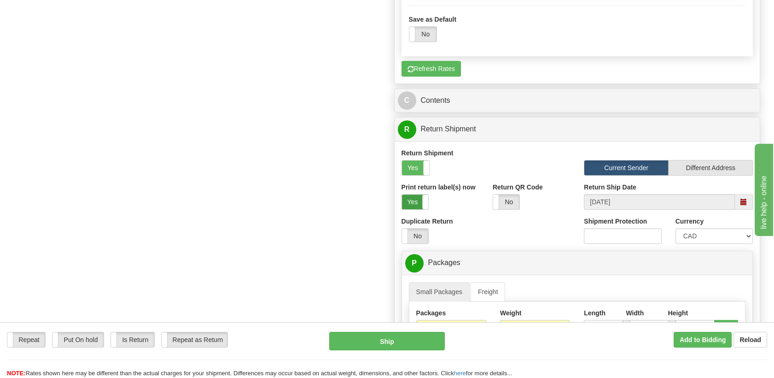
click at [416, 194] on label "Yes" at bounding box center [415, 201] width 26 height 15
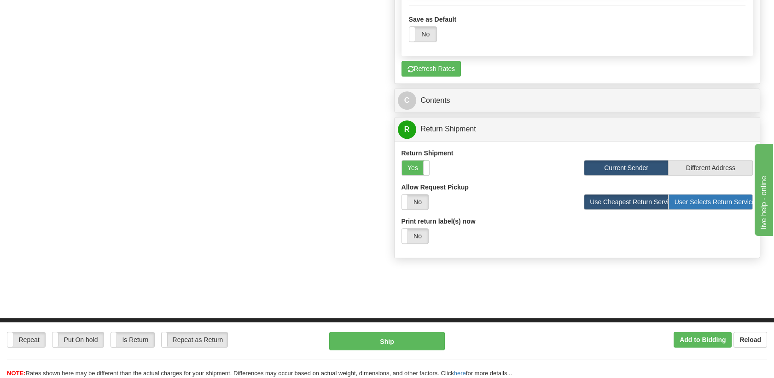
click at [708, 201] on label "User Selects Return Service" at bounding box center [711, 202] width 84 height 16
radio input "true"
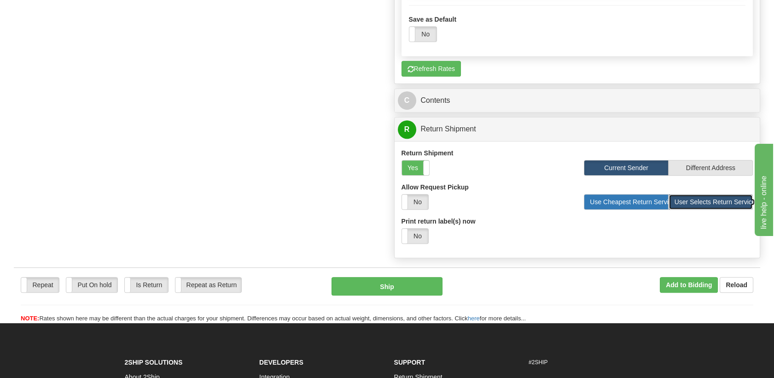
click at [623, 198] on label "Use Cheapest Return Service" at bounding box center [626, 202] width 84 height 16
radio input "true"
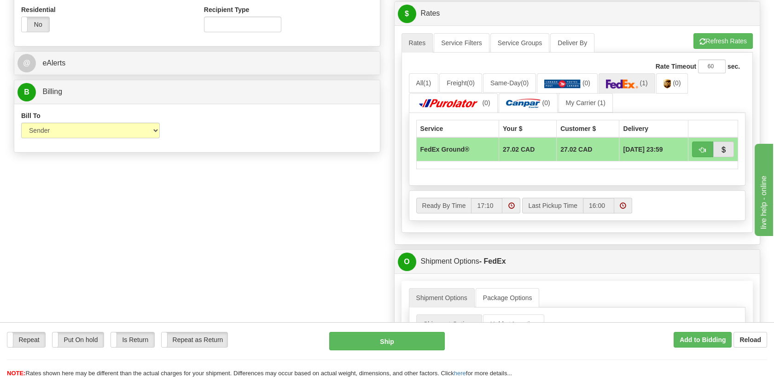
scroll to position [330, 0]
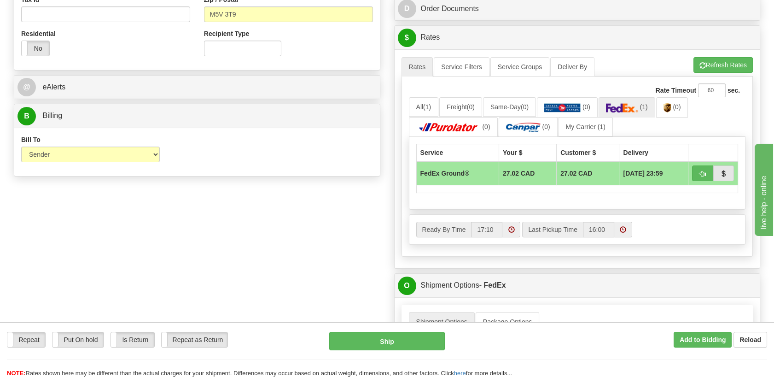
click at [643, 94] on div "Rate Timeout 60 sec." at bounding box center [577, 90] width 337 height 14
click at [625, 105] on img at bounding box center [622, 107] width 32 height 9
click at [697, 169] on button "button" at bounding box center [702, 173] width 21 height 16
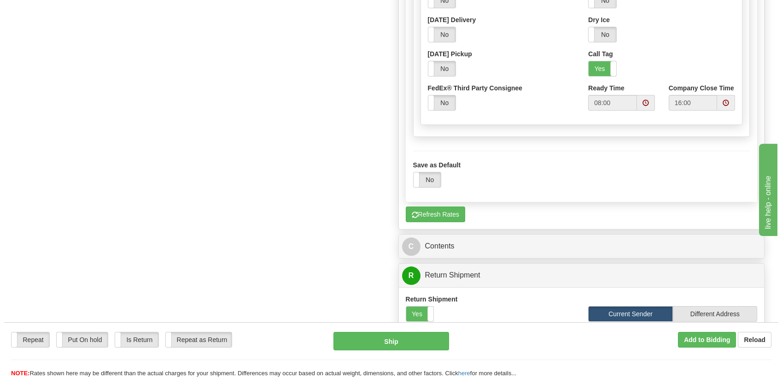
scroll to position [535, 0]
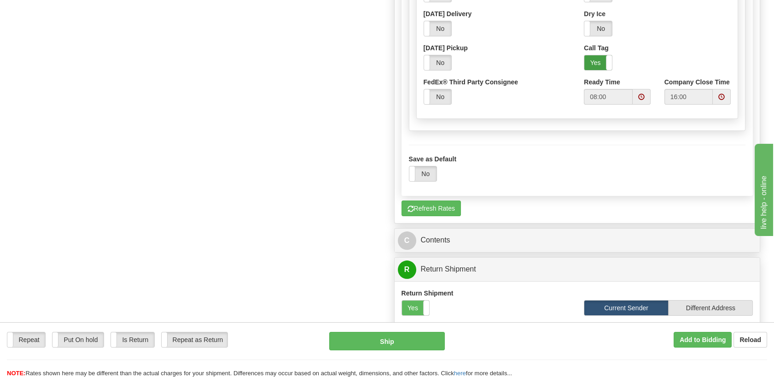
click at [594, 60] on label "Yes" at bounding box center [598, 62] width 28 height 15
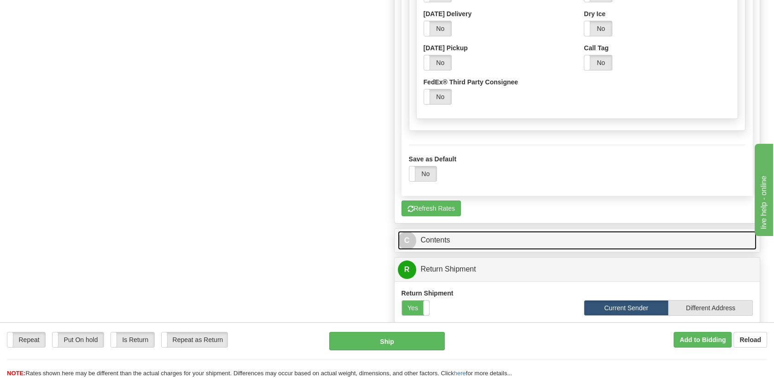
click at [462, 244] on link "C Contents" at bounding box center [577, 240] width 359 height 19
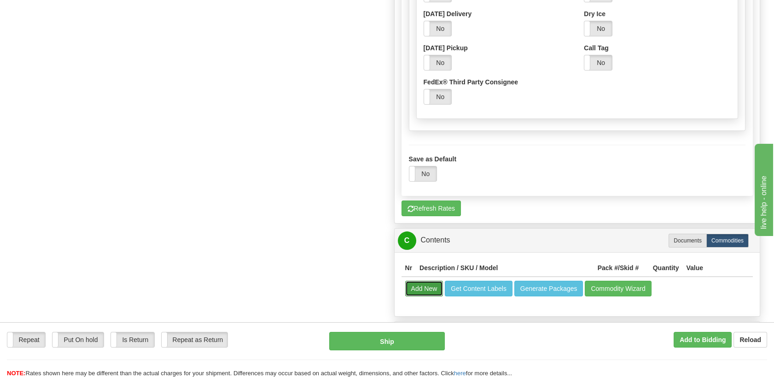
click at [423, 283] on button "Add New" at bounding box center [424, 288] width 38 height 16
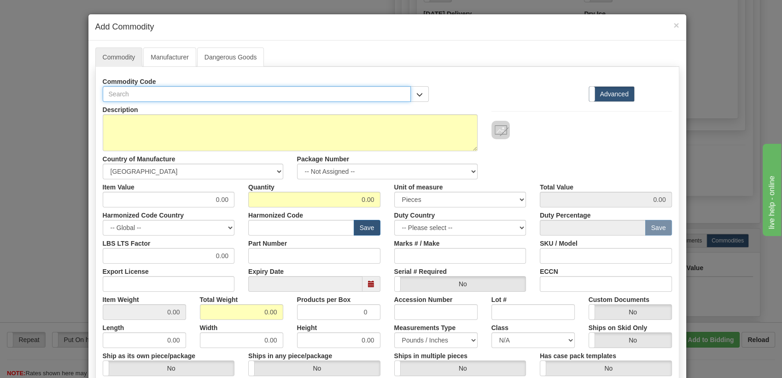
click at [353, 97] on input "text" at bounding box center [257, 94] width 309 height 16
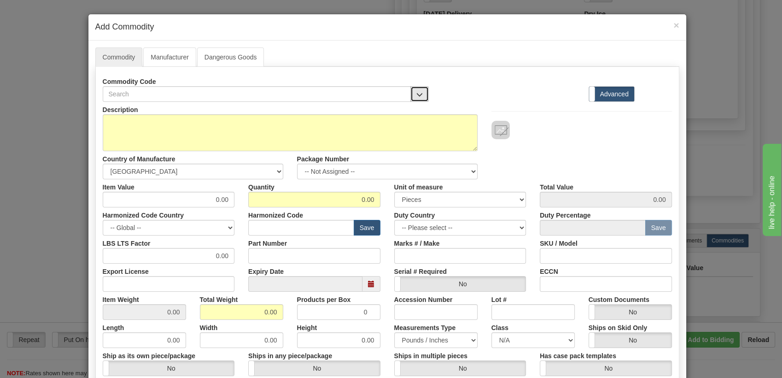
click at [416, 93] on span "button" at bounding box center [419, 95] width 6 height 6
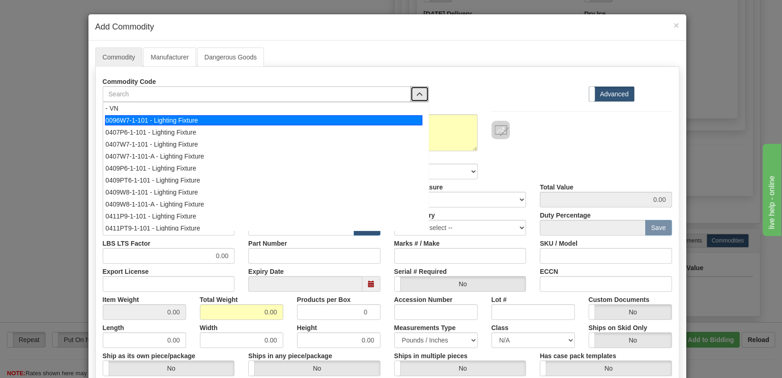
click at [204, 118] on div "0096W7-1-101 - Lighting Fixture" at bounding box center [263, 120] width 317 height 10
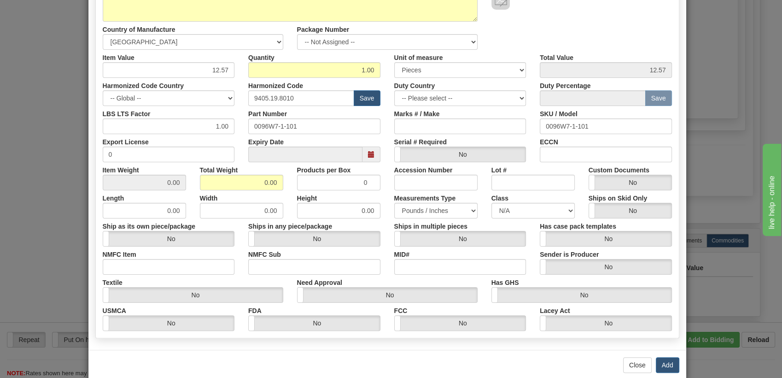
scroll to position [144, 0]
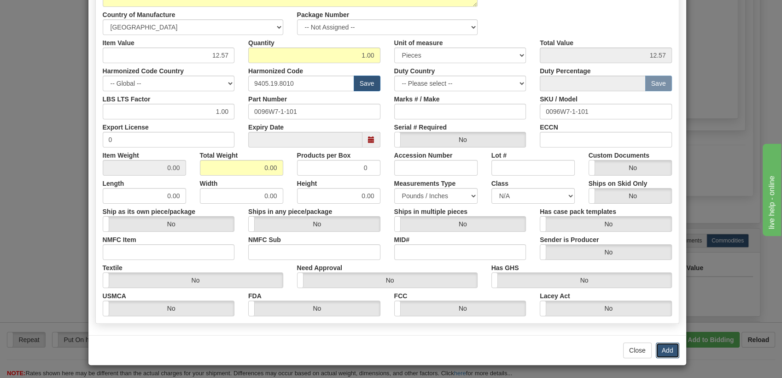
click at [670, 349] on button "Add" at bounding box center [667, 350] width 23 height 16
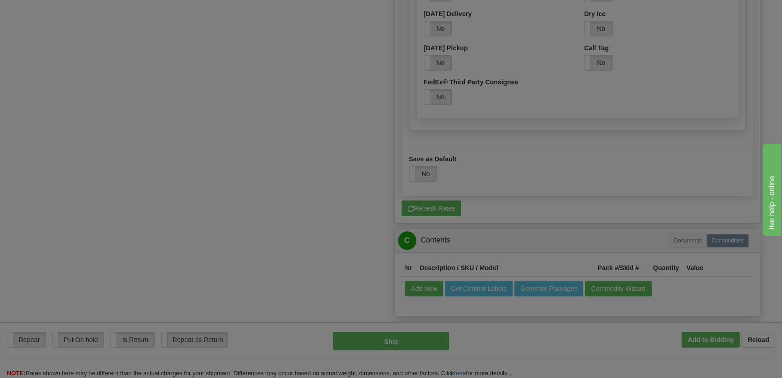
scroll to position [0, 0]
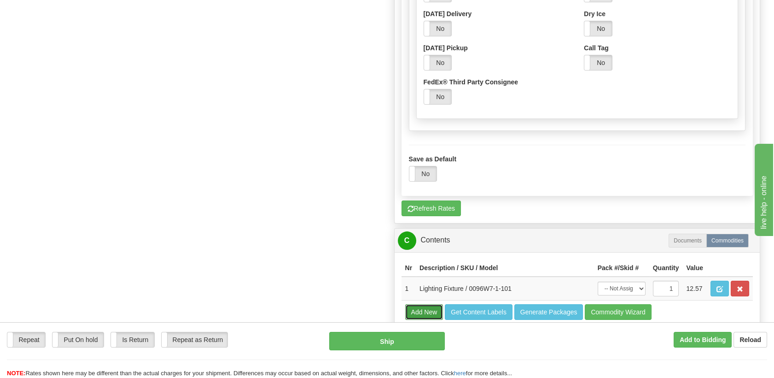
click at [424, 308] on button "Add New" at bounding box center [424, 312] width 38 height 16
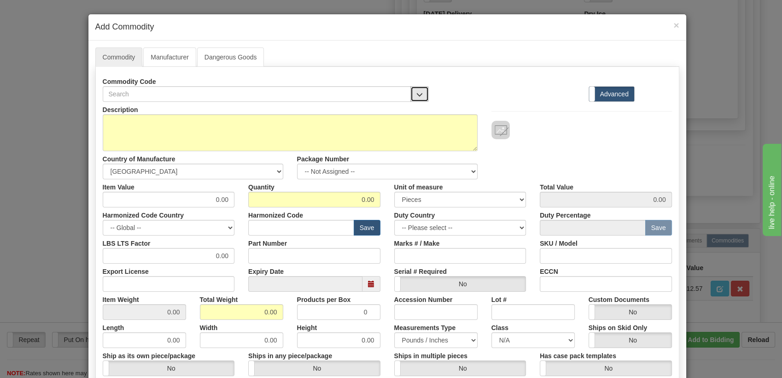
click at [416, 93] on span "button" at bounding box center [419, 95] width 6 height 6
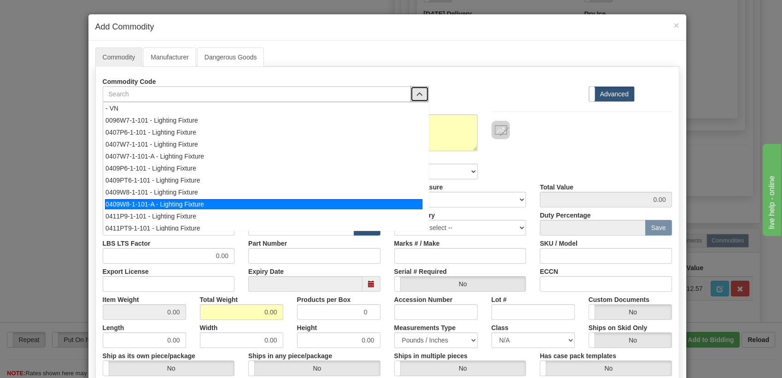
click at [248, 204] on div "0409W8-1-101-A - Lighting Fixture" at bounding box center [263, 204] width 317 height 10
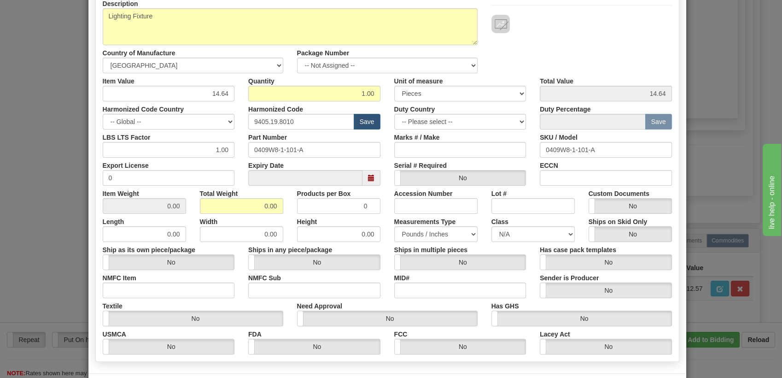
scroll to position [144, 0]
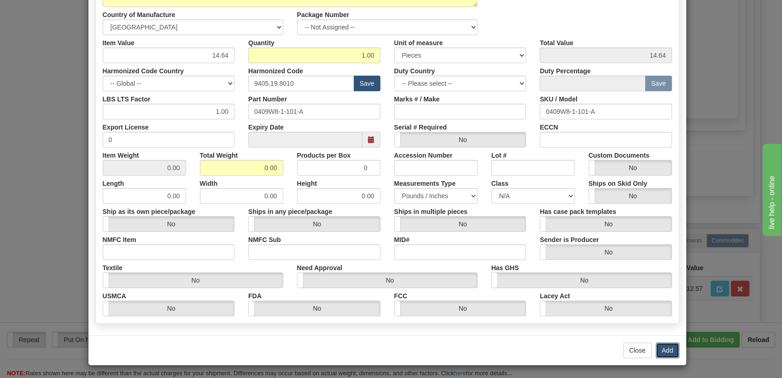
drag, startPoint x: 667, startPoint y: 351, endPoint x: 663, endPoint y: 346, distance: 6.2
click at [667, 351] on button "Add" at bounding box center [667, 350] width 23 height 16
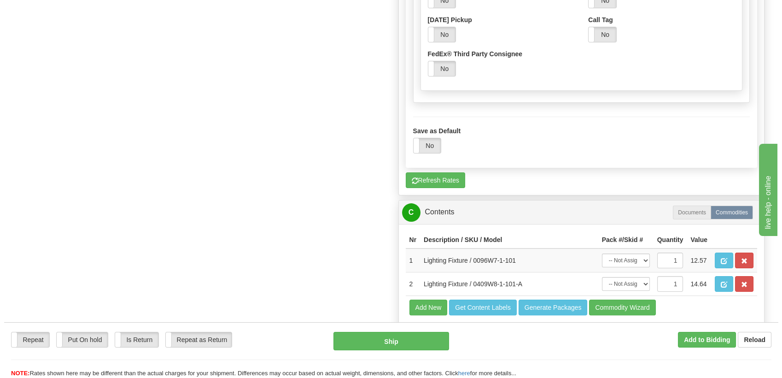
scroll to position [586, 0]
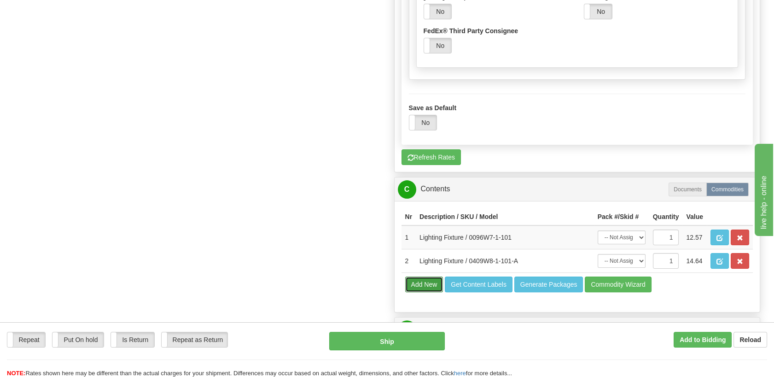
click at [424, 278] on button "Add New" at bounding box center [424, 284] width 38 height 16
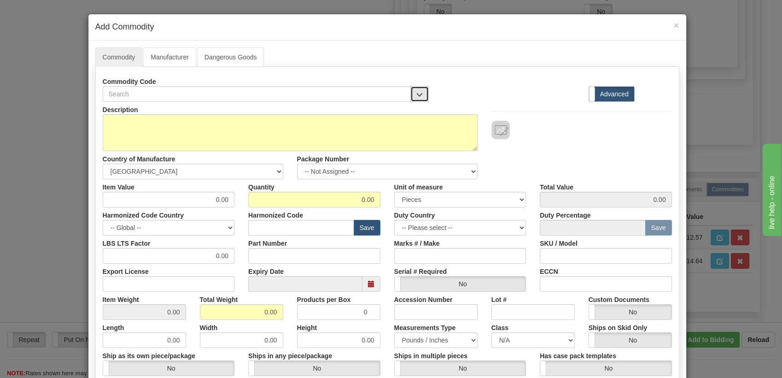
click at [417, 98] on span "button" at bounding box center [419, 95] width 6 height 6
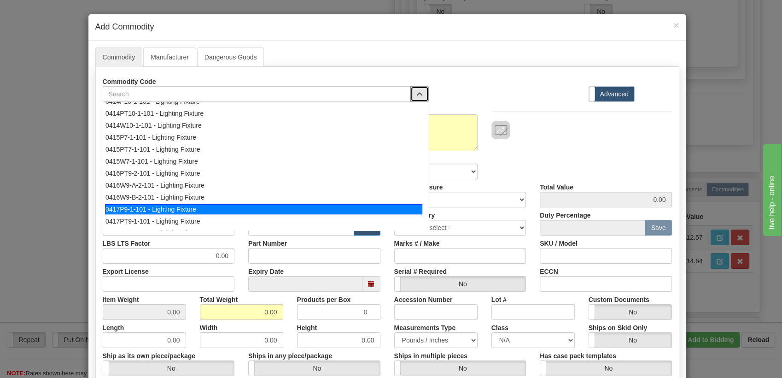
scroll to position [307, 0]
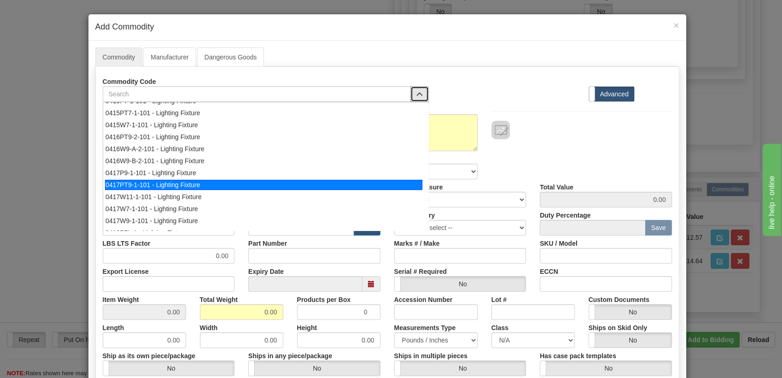
click at [239, 181] on div "0417PT9-1-101 - Lighting Fixture" at bounding box center [263, 185] width 317 height 10
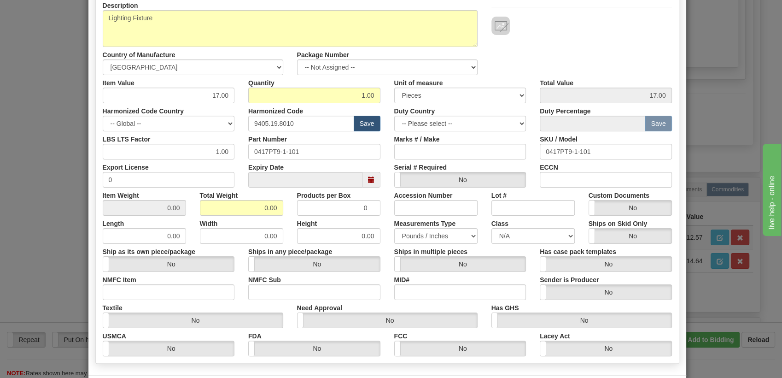
scroll to position [144, 0]
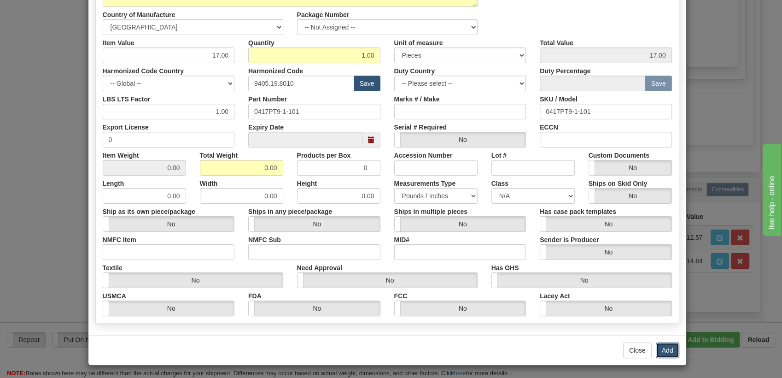
click at [660, 344] on button "Add" at bounding box center [667, 350] width 23 height 16
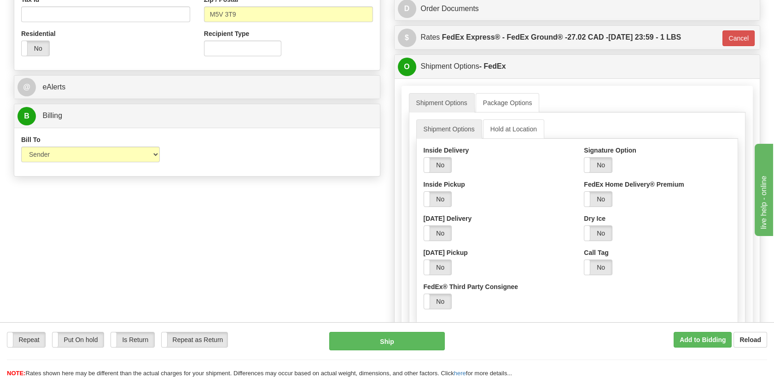
scroll to position [177, 0]
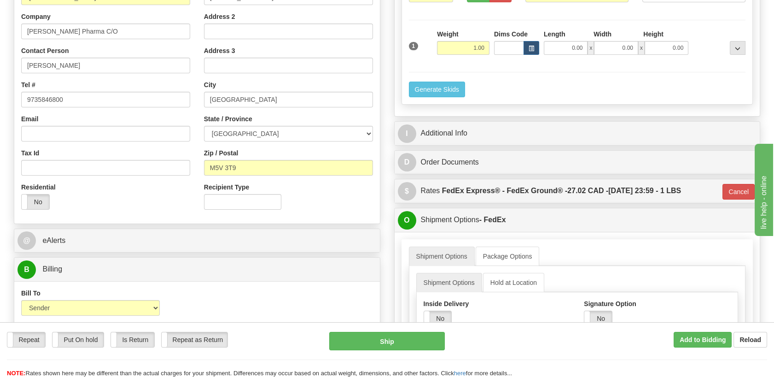
click at [623, 180] on div "$ Rates FedEx Express® - FedEx Ground® - 27.02 CAD - 09/12/2025 23:59 - 1 LBS C…" at bounding box center [578, 190] width 366 height 23
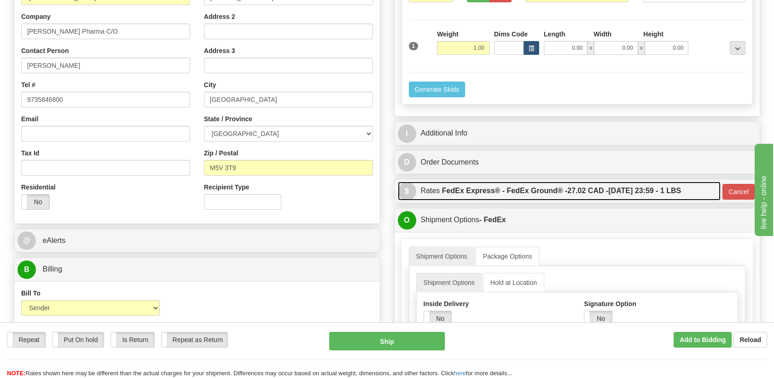
click at [619, 190] on label "FedEx Express® - FedEx Ground® - 27.02 CAD - 09/12/2025 23:59 - 1 LBS" at bounding box center [561, 190] width 239 height 18
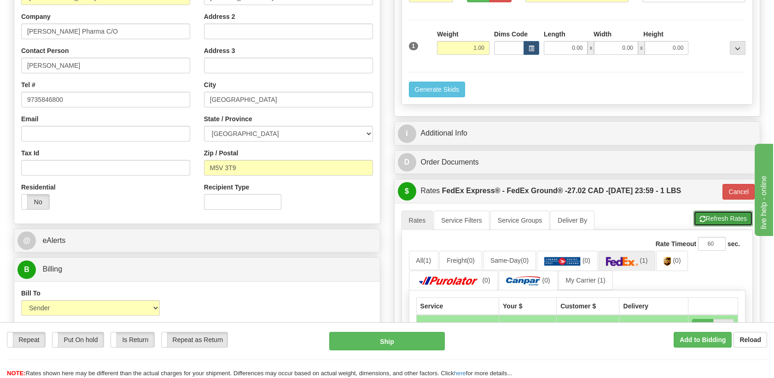
click at [719, 215] on button "Refresh Rates" at bounding box center [723, 218] width 59 height 16
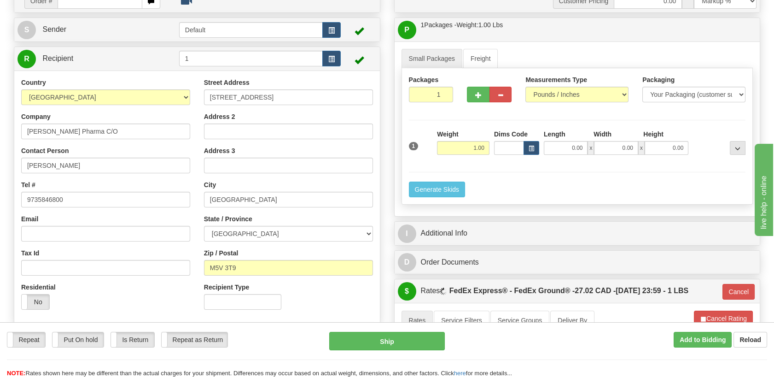
scroll to position [0, 0]
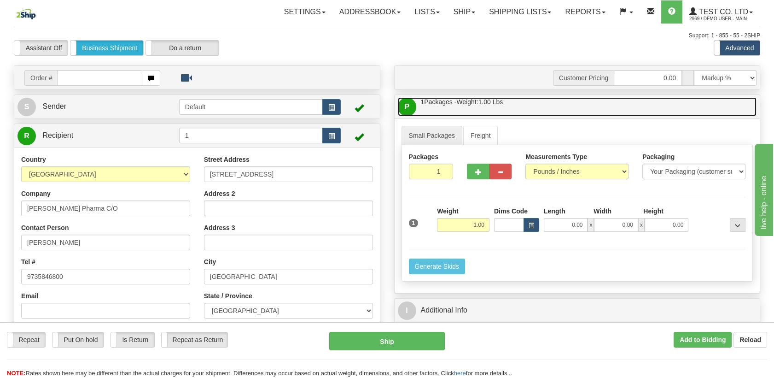
click at [476, 101] on span "Weight: 1.00 Lbs" at bounding box center [479, 101] width 47 height 7
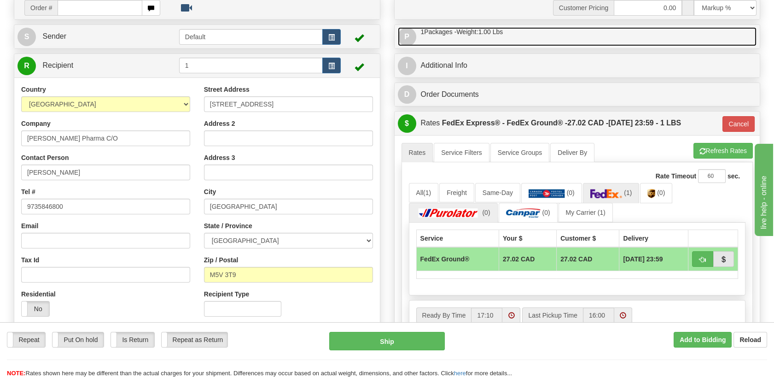
scroll to position [102, 0]
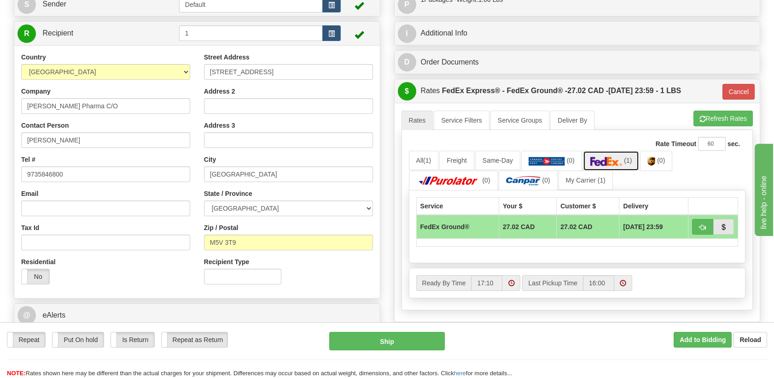
click at [615, 157] on img at bounding box center [606, 161] width 32 height 9
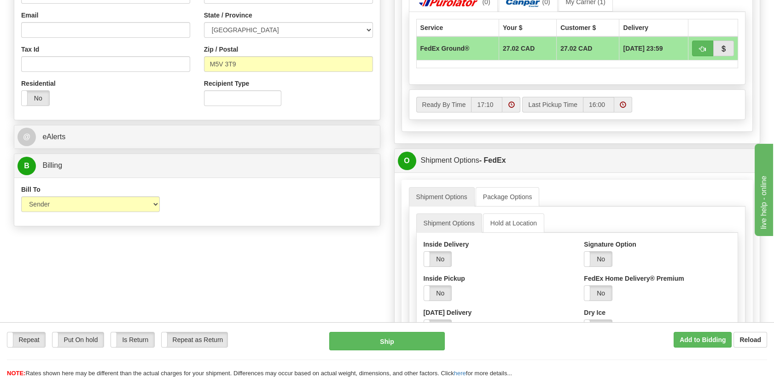
scroll to position [307, 0]
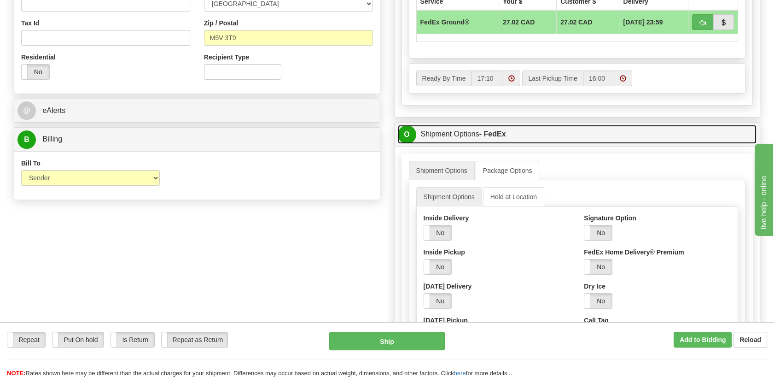
click at [553, 134] on link "O Shipment Options - FedEx" at bounding box center [577, 134] width 359 height 19
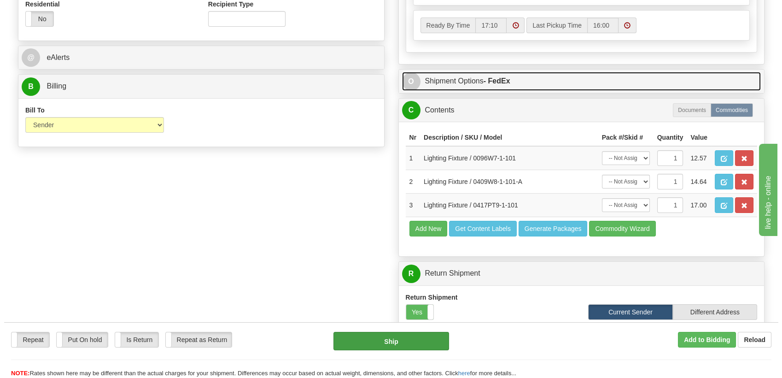
scroll to position [358, 0]
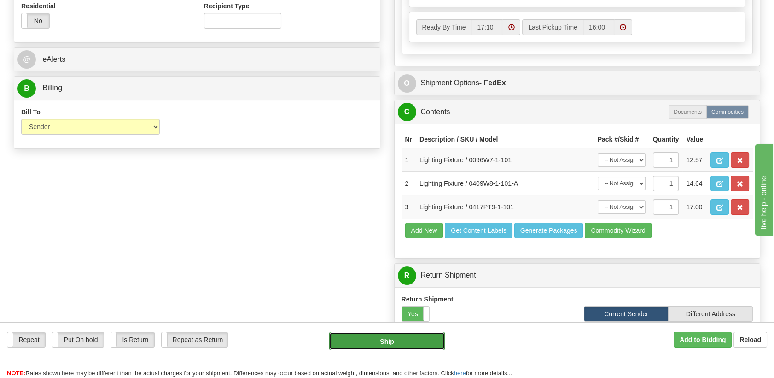
click at [371, 340] on button "Ship" at bounding box center [386, 341] width 115 height 18
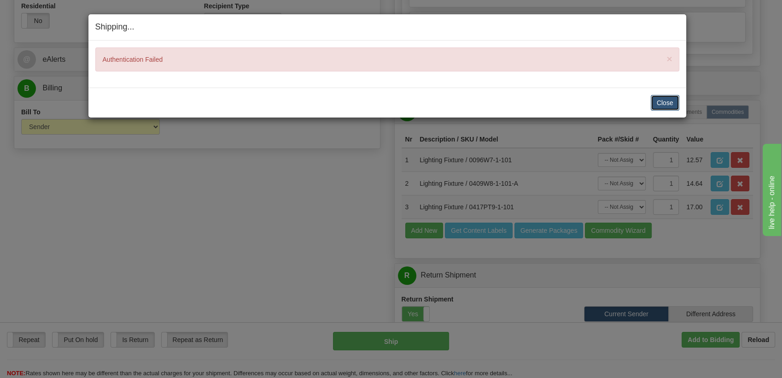
click at [671, 99] on button "Close" at bounding box center [665, 103] width 29 height 16
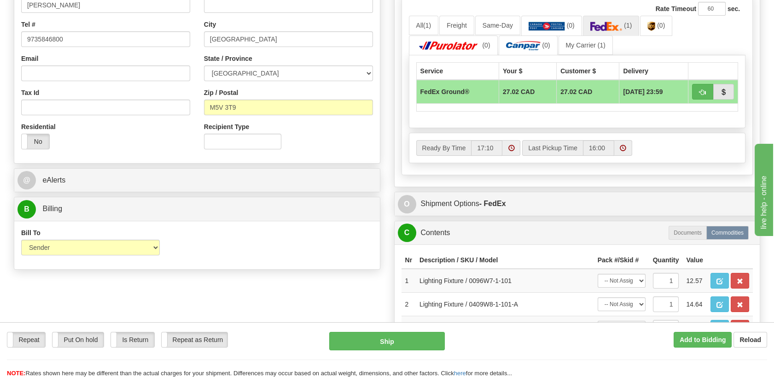
scroll to position [204, 0]
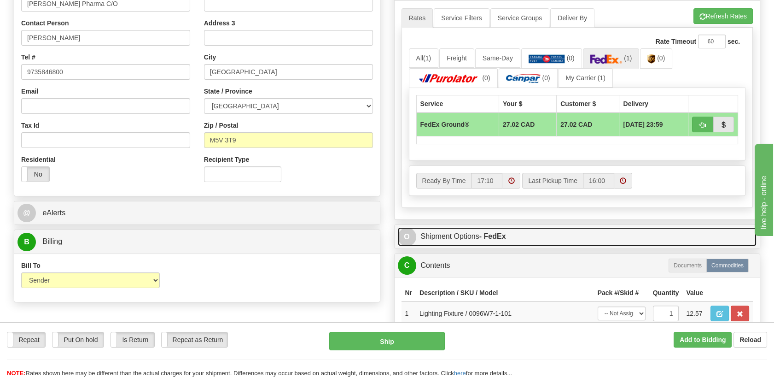
click at [492, 232] on strong "- FedEx" at bounding box center [492, 236] width 27 height 8
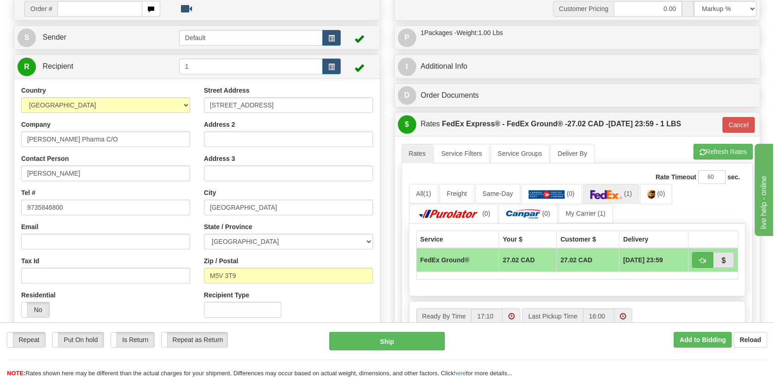
scroll to position [51, 0]
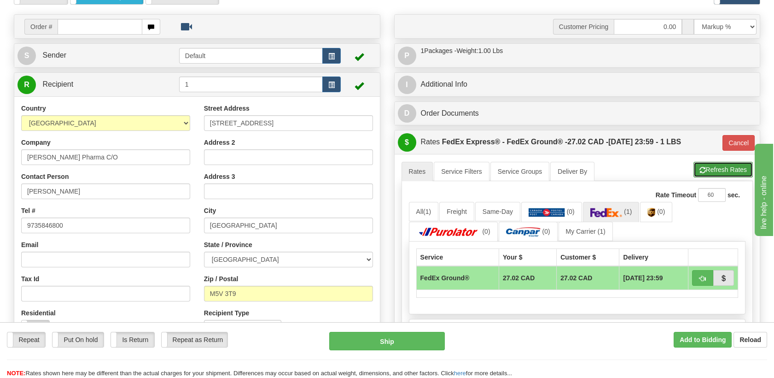
click at [708, 163] on button "Refresh Rates" at bounding box center [723, 170] width 59 height 16
type input "92"
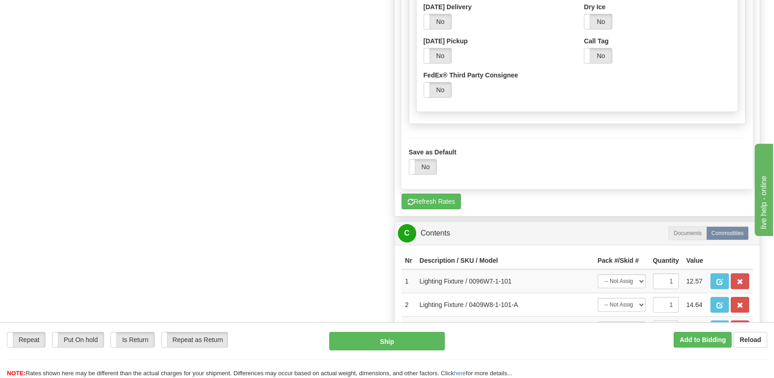
scroll to position [614, 0]
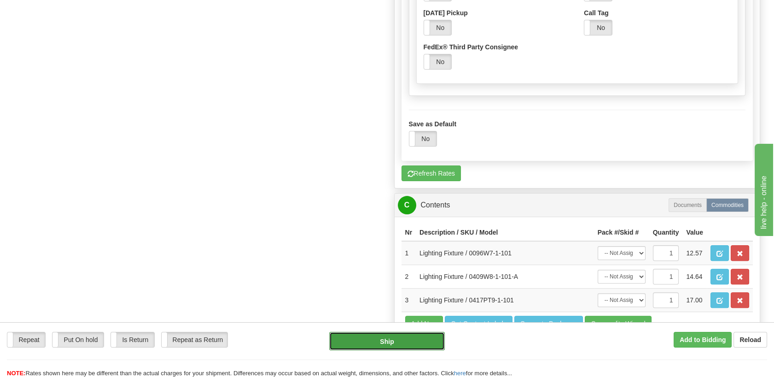
click at [393, 338] on button "Ship" at bounding box center [386, 341] width 115 height 18
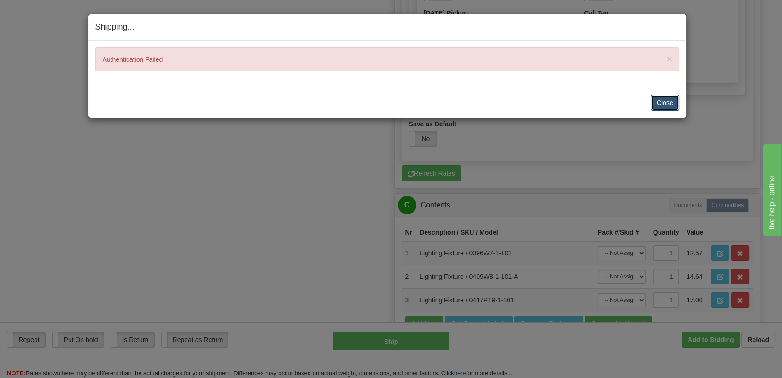
click at [663, 99] on button "Close" at bounding box center [665, 103] width 29 height 16
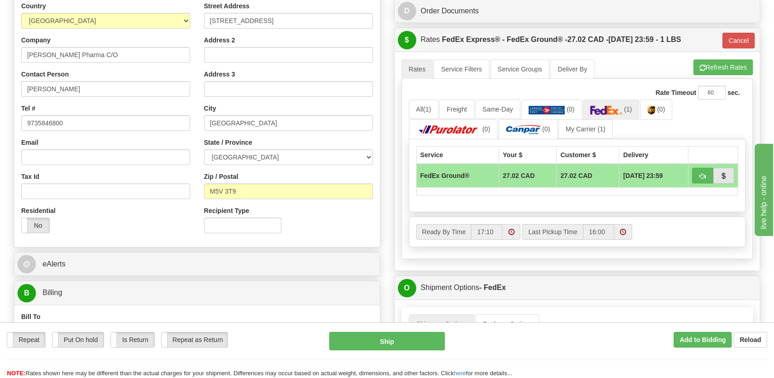
scroll to position [0, 0]
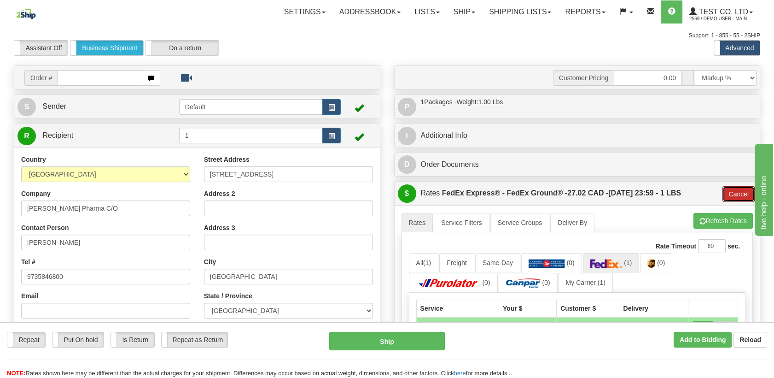
drag, startPoint x: 731, startPoint y: 190, endPoint x: 730, endPoint y: 184, distance: 6.1
click at [731, 190] on button "Cancel" at bounding box center [739, 194] width 32 height 16
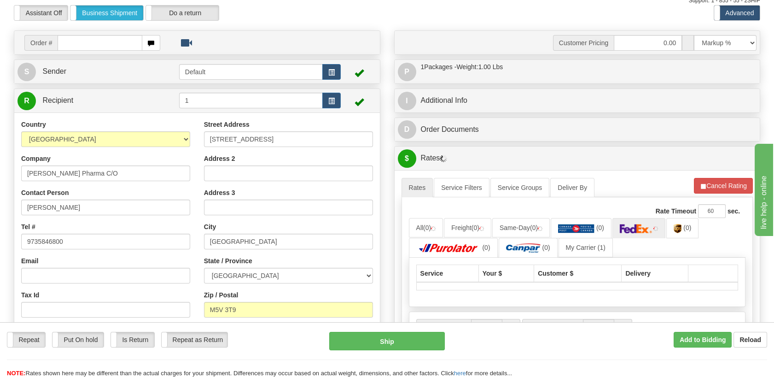
scroll to position [153, 0]
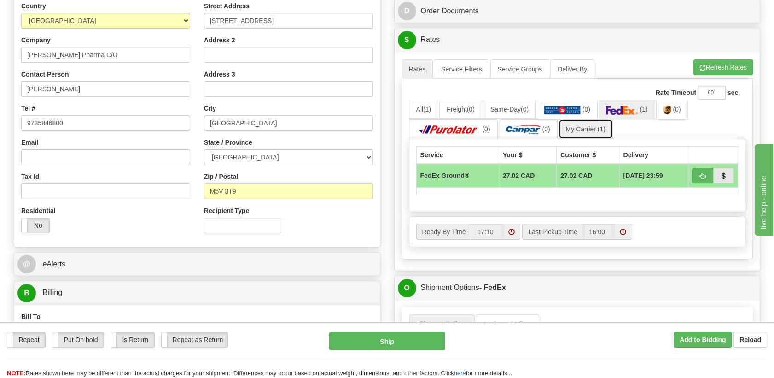
click at [573, 126] on link "My Carrier (1)" at bounding box center [586, 128] width 54 height 19
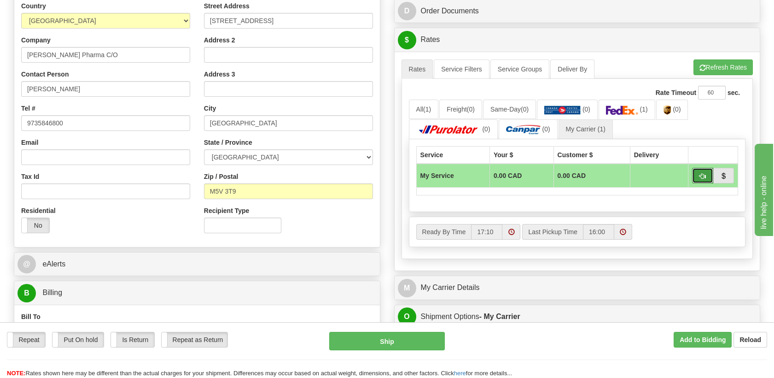
click at [698, 172] on button "button" at bounding box center [702, 176] width 21 height 16
type input "00"
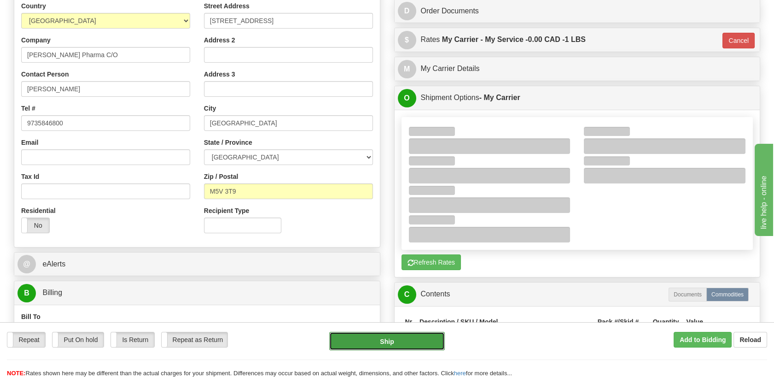
click at [385, 344] on button "Ship" at bounding box center [386, 341] width 115 height 18
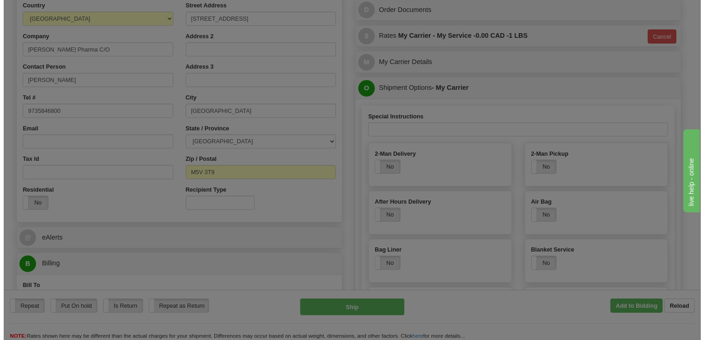
scroll to position [0, 0]
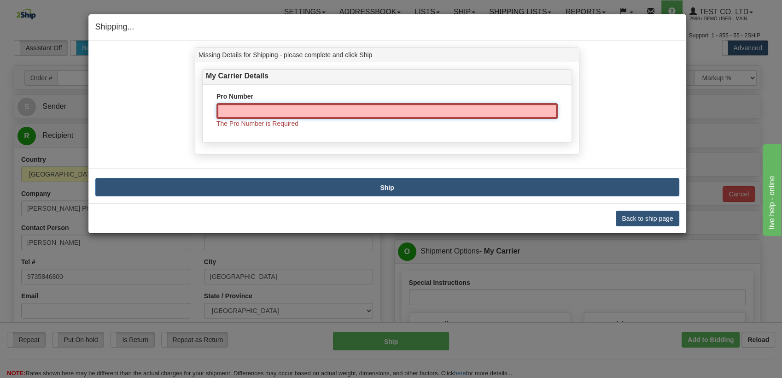
click at [324, 113] on input "Pro Number" at bounding box center [386, 111] width 341 height 16
type input "Test123456"
click at [384, 185] on b "Ship" at bounding box center [387, 187] width 14 height 7
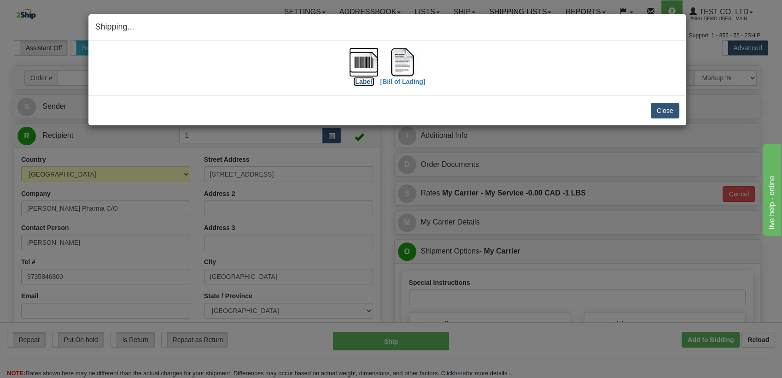
click at [358, 73] on img at bounding box center [363, 61] width 29 height 29
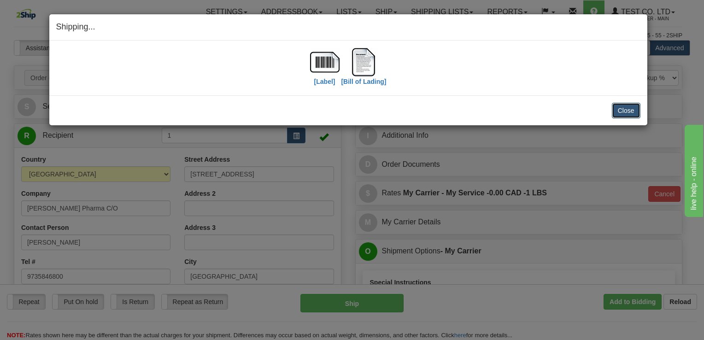
click at [630, 107] on button "Close" at bounding box center [626, 111] width 29 height 16
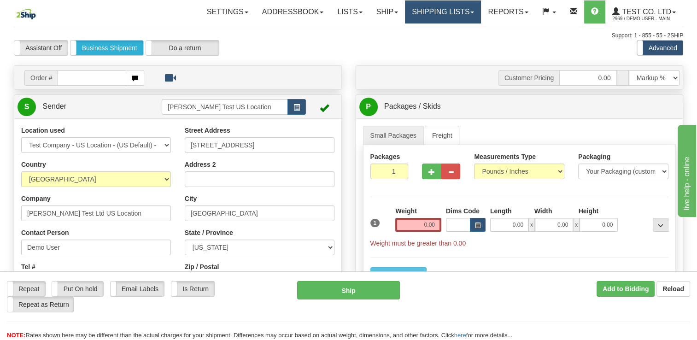
click at [441, 8] on link "Shipping lists" at bounding box center [443, 11] width 76 height 23
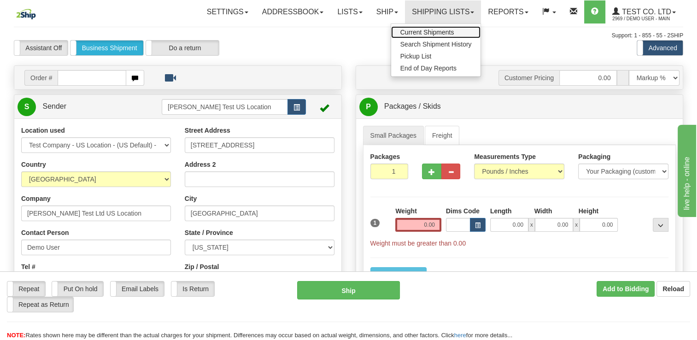
click at [414, 34] on span "Current Shipments" at bounding box center [427, 32] width 54 height 7
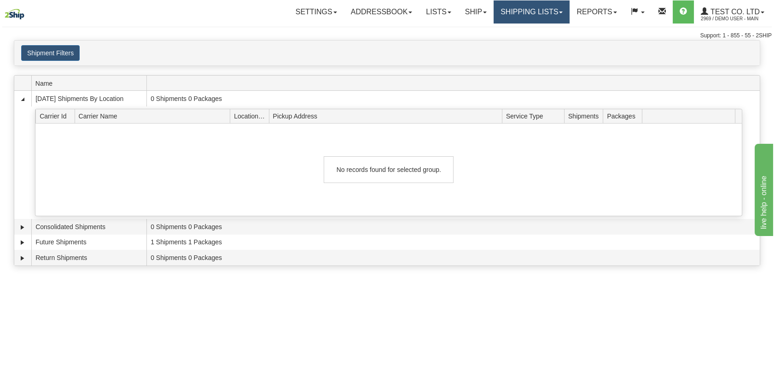
click at [510, 14] on link "Shipping lists" at bounding box center [532, 11] width 76 height 23
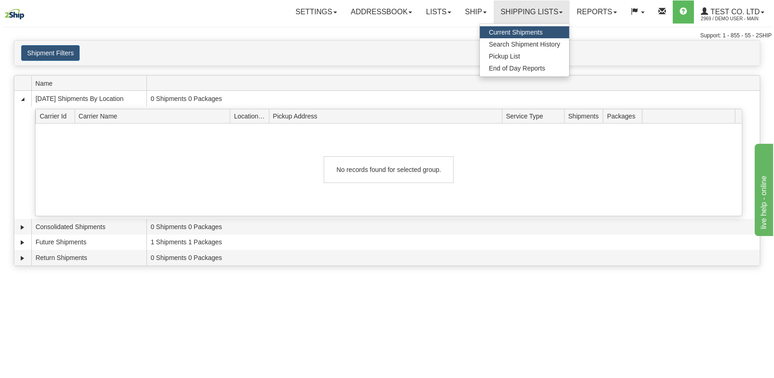
click at [508, 32] on span "Current Shipments" at bounding box center [516, 32] width 54 height 7
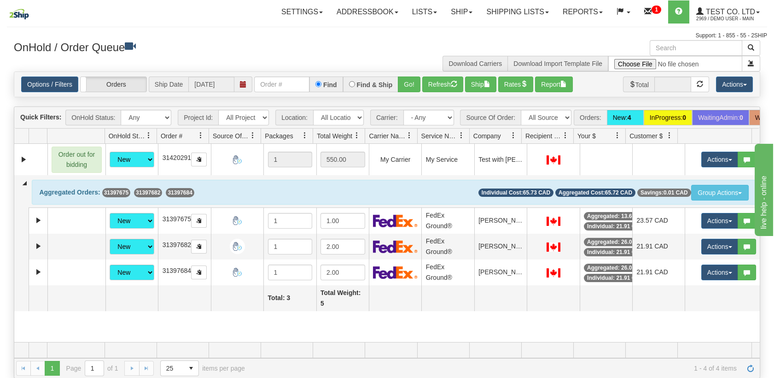
click at [529, 13] on link "Shipping lists" at bounding box center [517, 11] width 76 height 23
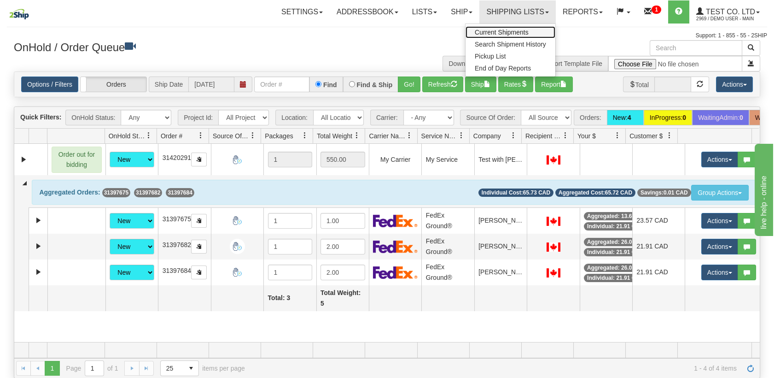
click at [503, 29] on span "Current Shipments" at bounding box center [502, 32] width 54 height 7
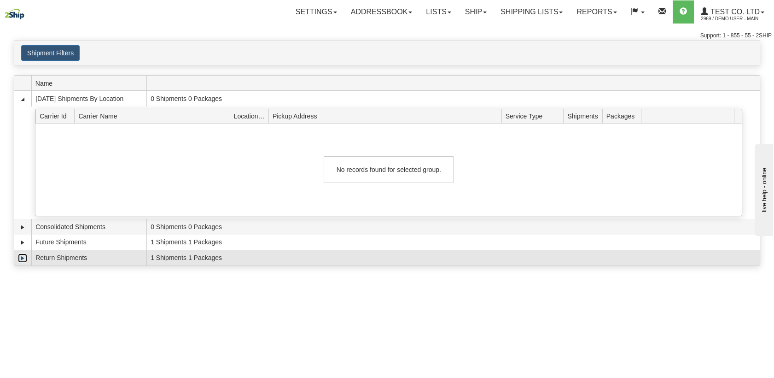
click at [23, 258] on link "Expand" at bounding box center [22, 257] width 9 height 9
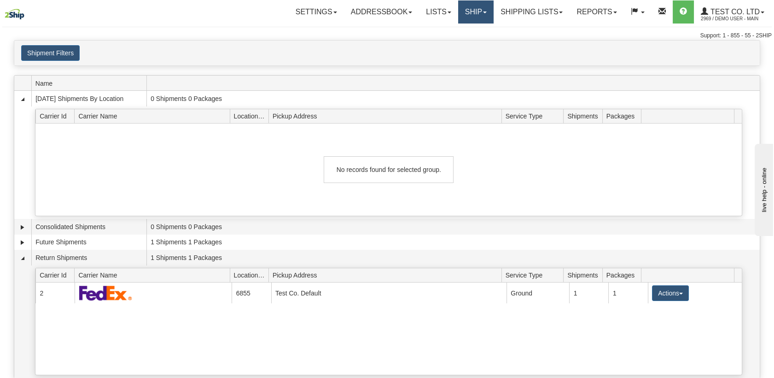
click at [473, 9] on link "Ship" at bounding box center [475, 11] width 35 height 23
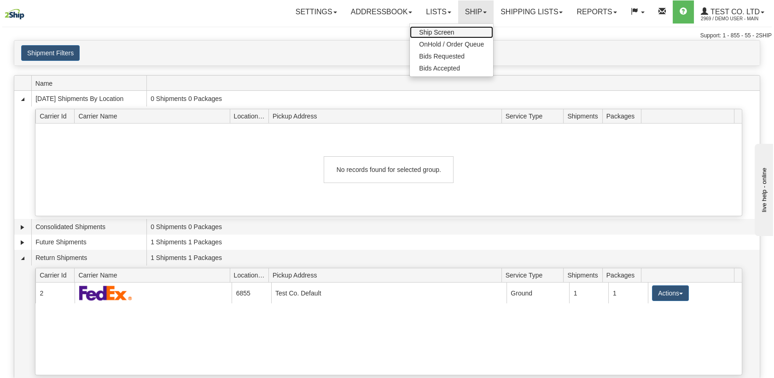
click at [446, 32] on span "Ship Screen" at bounding box center [436, 32] width 35 height 7
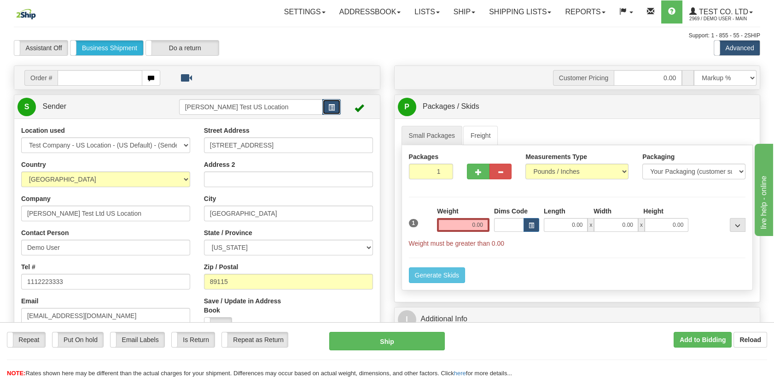
click at [332, 108] on span "button" at bounding box center [331, 108] width 6 height 6
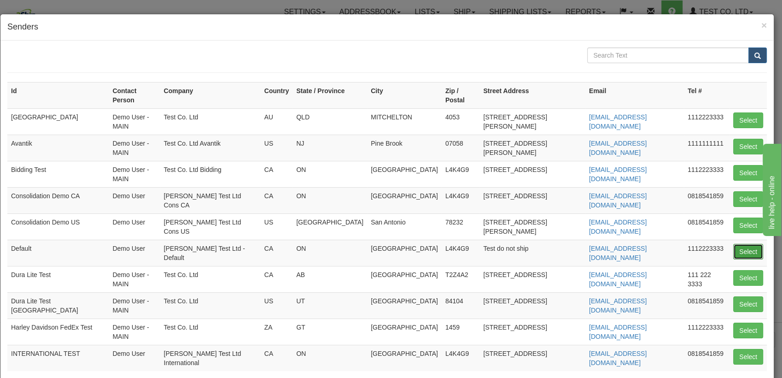
click at [740, 244] on button "Select" at bounding box center [748, 252] width 30 height 16
type input "Default"
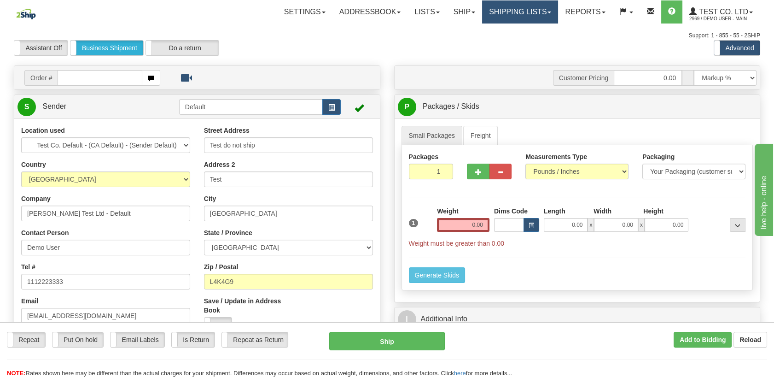
click at [504, 20] on link "Shipping lists" at bounding box center [520, 11] width 76 height 23
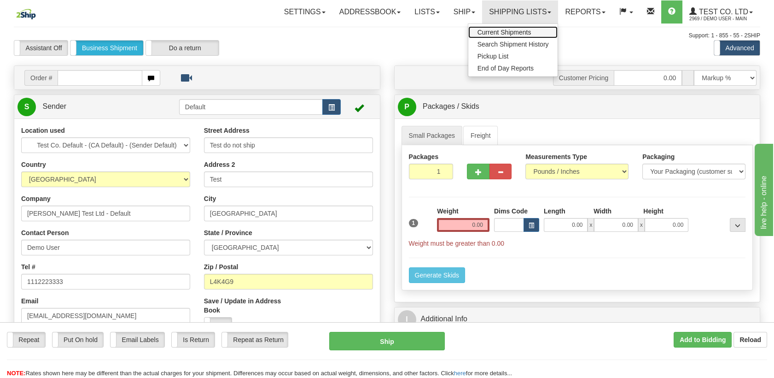
click at [490, 34] on span "Current Shipments" at bounding box center [505, 32] width 54 height 7
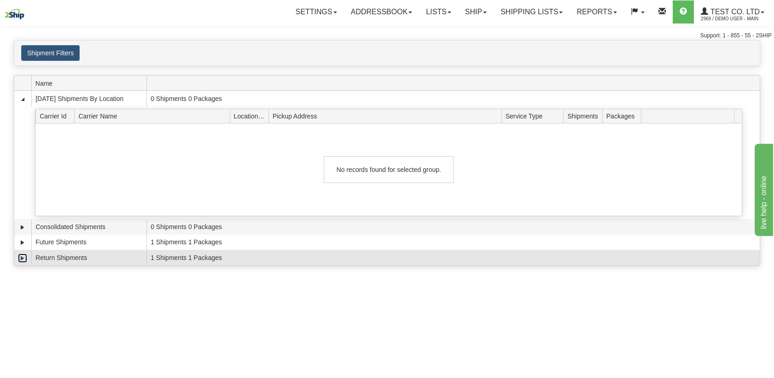
click at [25, 256] on link "Expand" at bounding box center [22, 257] width 9 height 9
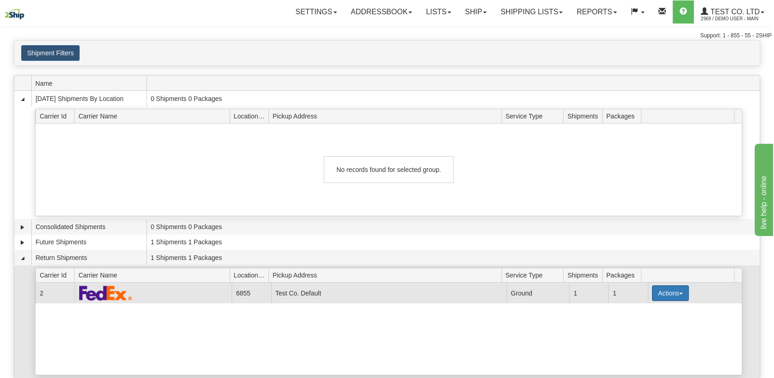
click at [652, 291] on button "Actions" at bounding box center [670, 293] width 37 height 16
click at [647, 308] on span "Details" at bounding box center [636, 310] width 25 height 6
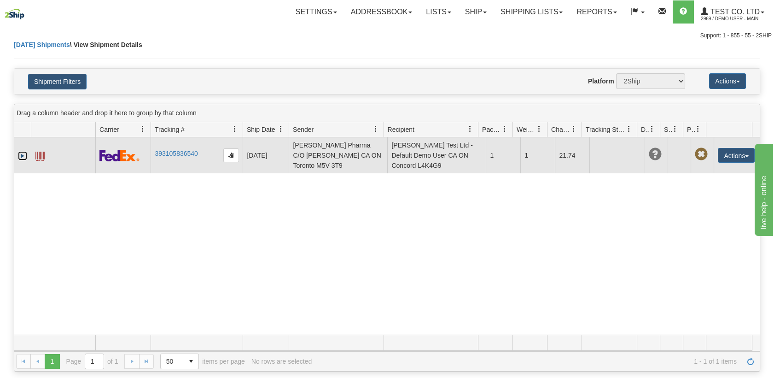
click at [20, 152] on link "Expand" at bounding box center [22, 155] width 9 height 9
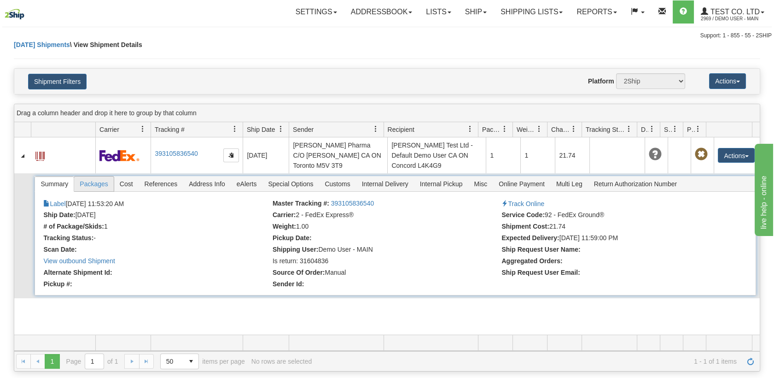
click at [96, 188] on span "Packages" at bounding box center [93, 183] width 39 height 15
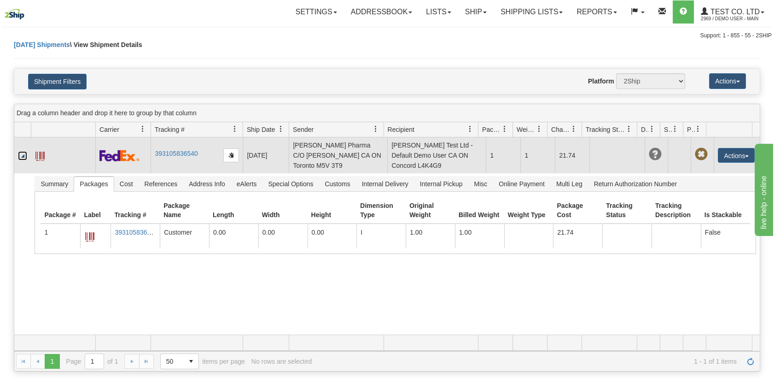
click at [20, 156] on link "Collapse" at bounding box center [22, 155] width 9 height 9
